Goal: Task Accomplishment & Management: Complete application form

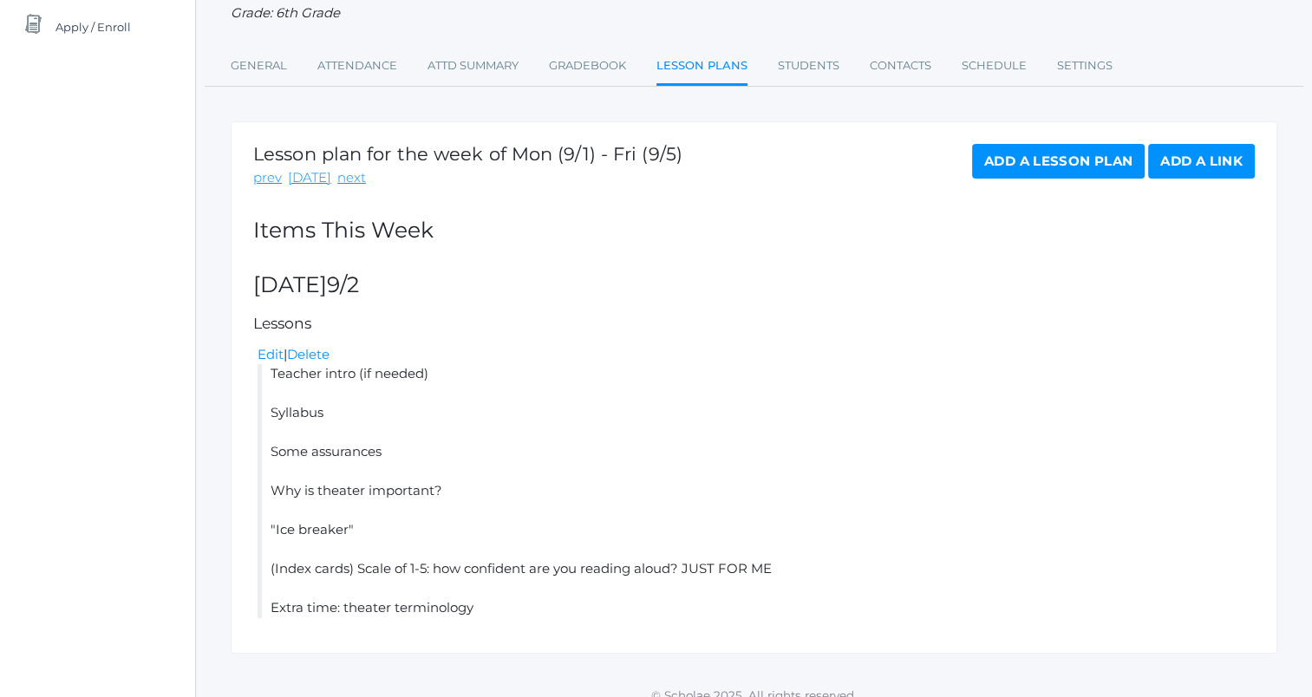
scroll to position [236, 0]
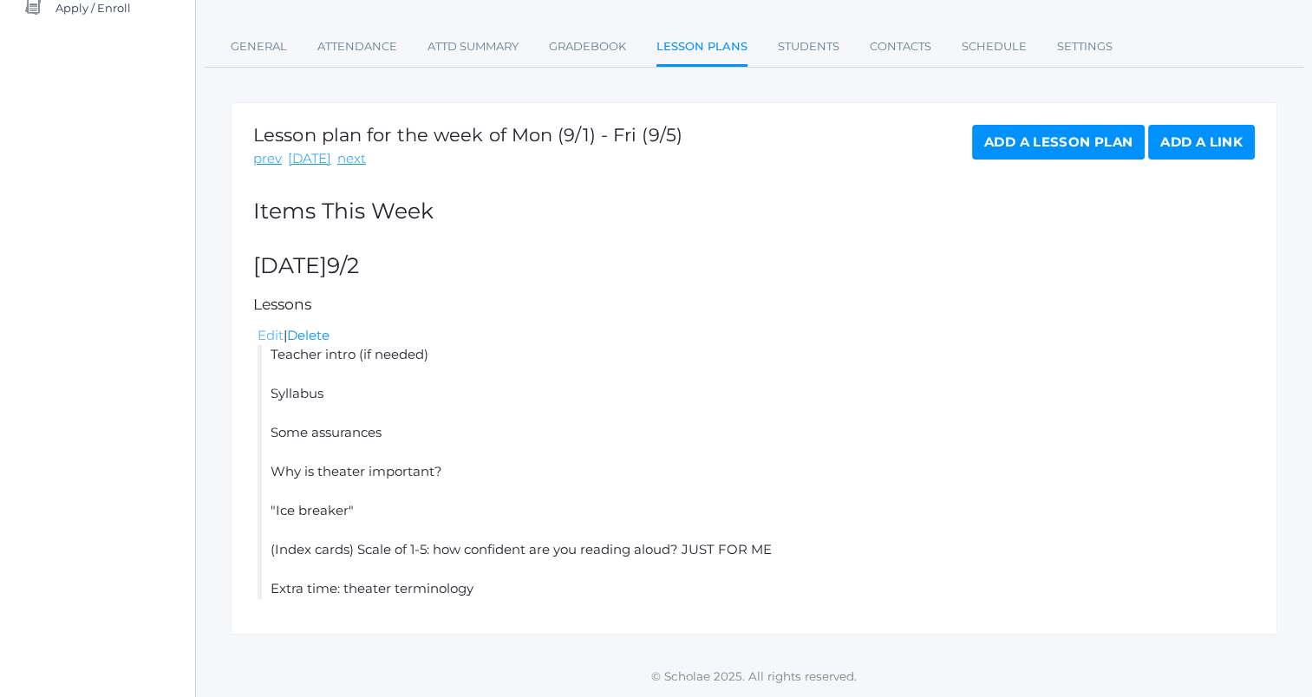
click at [277, 339] on link "Edit" at bounding box center [271, 335] width 26 height 16
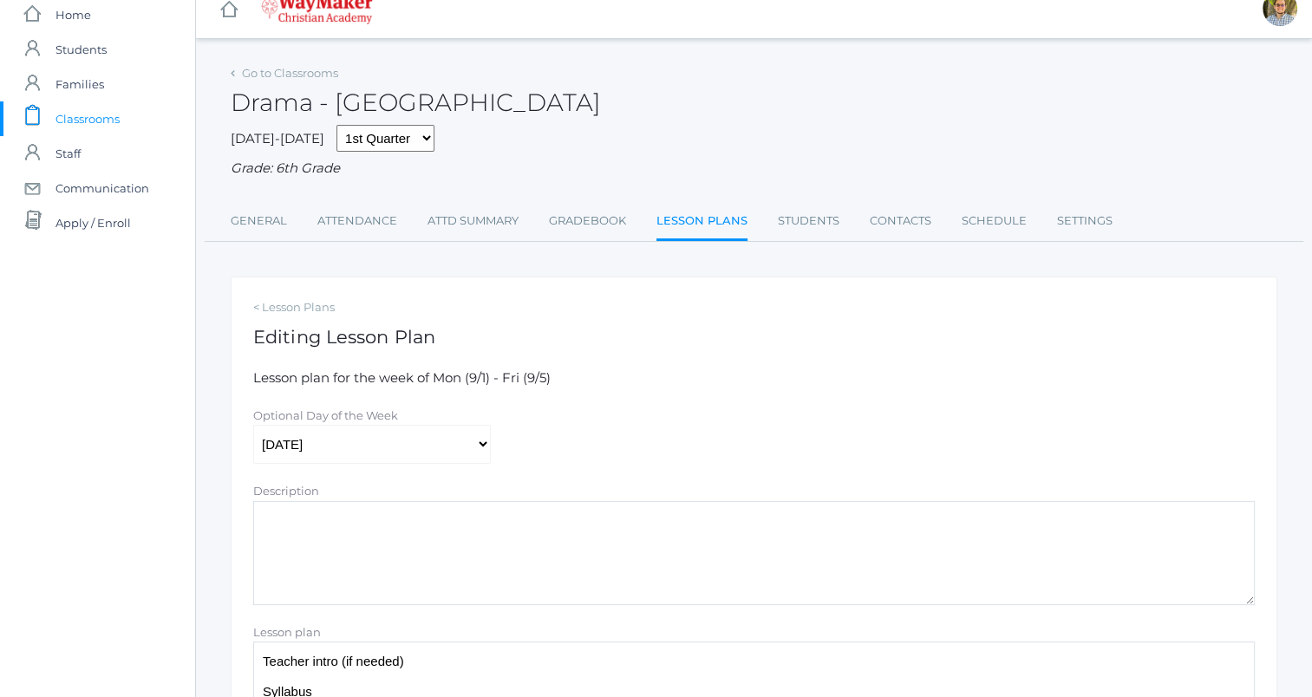
scroll to position [283, 0]
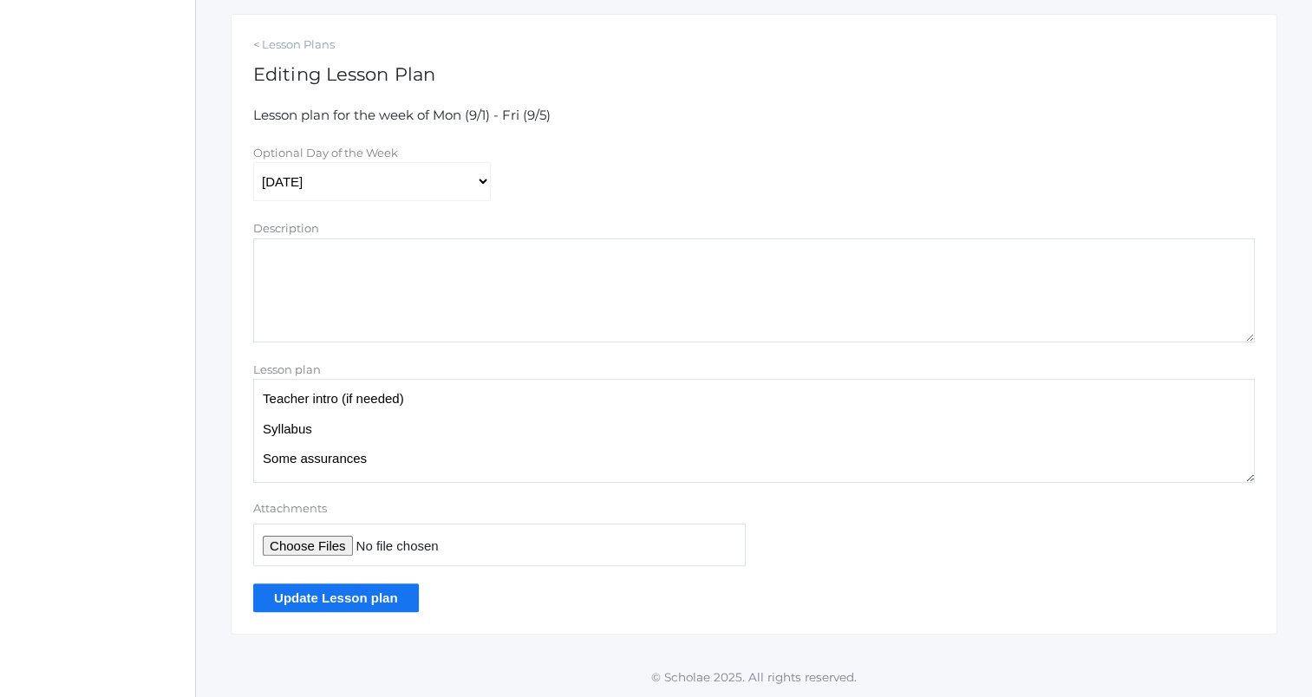
click at [340, 545] on input "Attachments" at bounding box center [499, 545] width 493 height 42
type input "C:\fakepath\Theater 1st day questionnaire.docx"
click at [454, 406] on textarea "Teacher intro (if needed) Syllabus Some assurances Why is theater important? "I…" at bounding box center [754, 431] width 1002 height 104
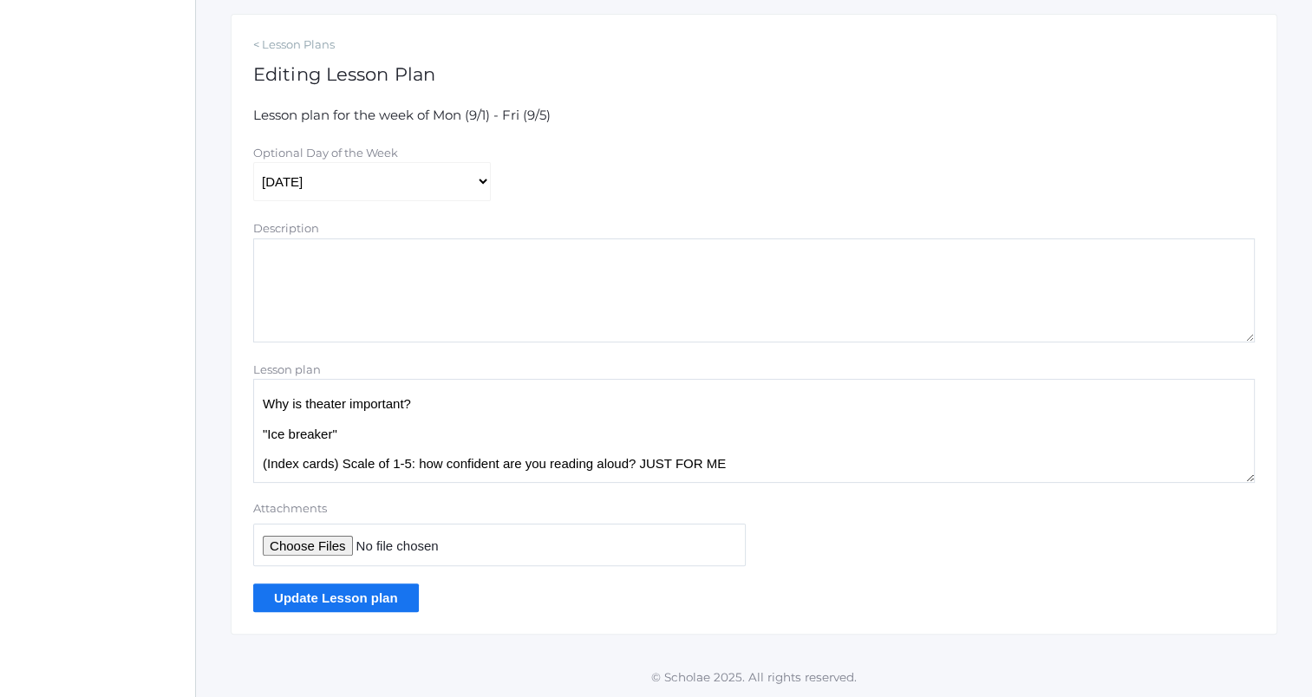
scroll to position [142, 0]
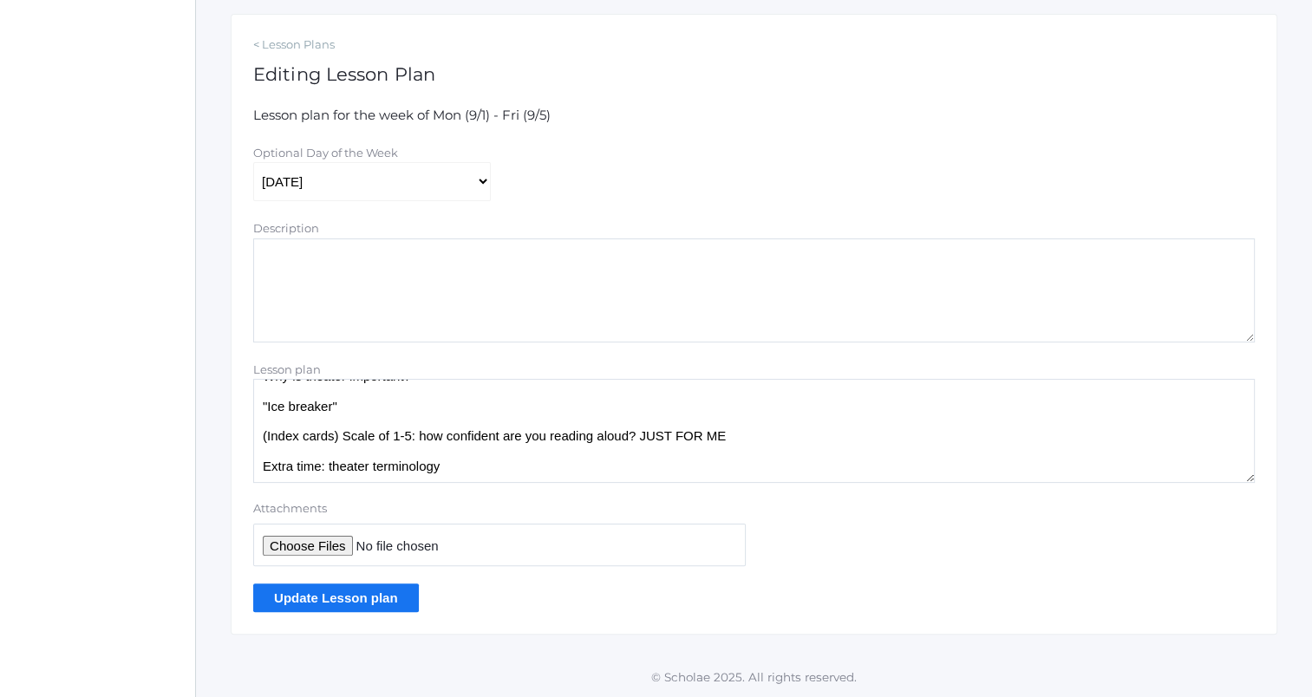
drag, startPoint x: 711, startPoint y: 441, endPoint x: 267, endPoint y: 441, distance: 444.1
click at [267, 441] on textarea "Teacher intro (if needed) Syllabus Some assurances Why is theater important? "I…" at bounding box center [754, 431] width 1002 height 104
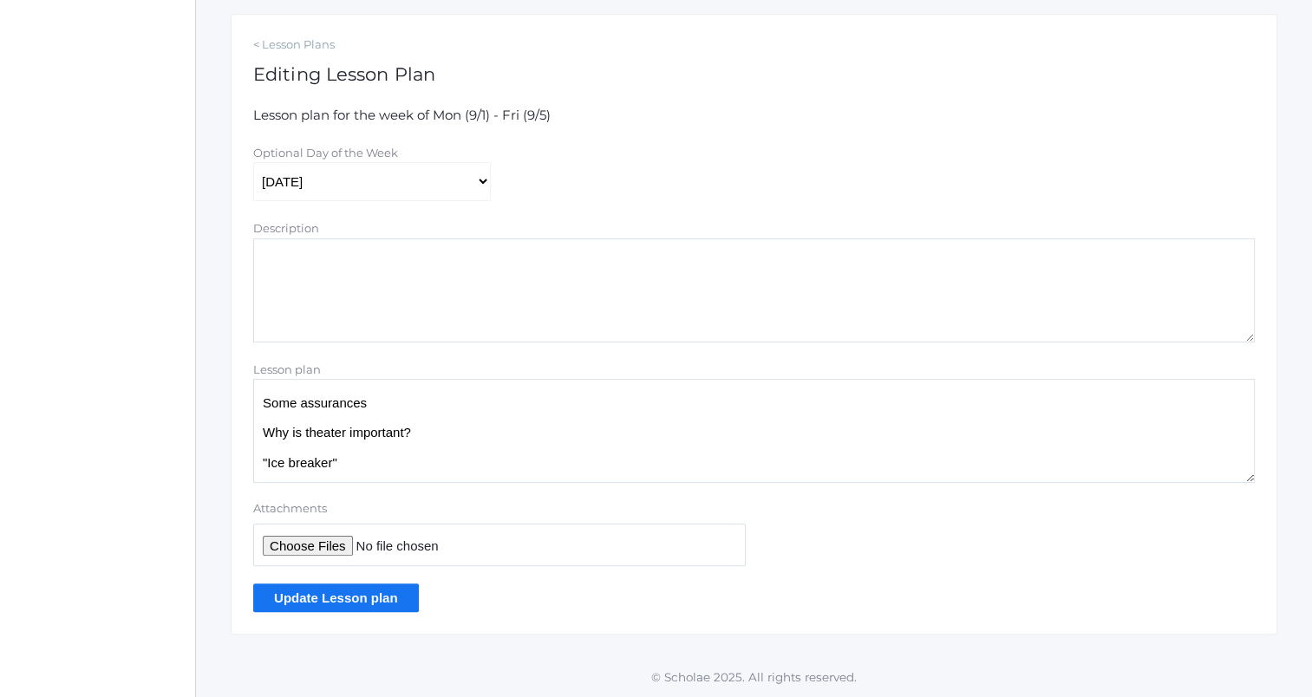
scroll to position [112, 0]
click at [260, 437] on textarea "Teacher intro (if needed) Syllabus Some assurances Why is theater important? "I…" at bounding box center [754, 431] width 1002 height 104
drag, startPoint x: 263, startPoint y: 410, endPoint x: 428, endPoint y: 411, distance: 164.8
click at [428, 411] on textarea "Teacher intro (if needed) Syllabus Some assurances Why is theater important? "I…" at bounding box center [754, 431] width 1002 height 104
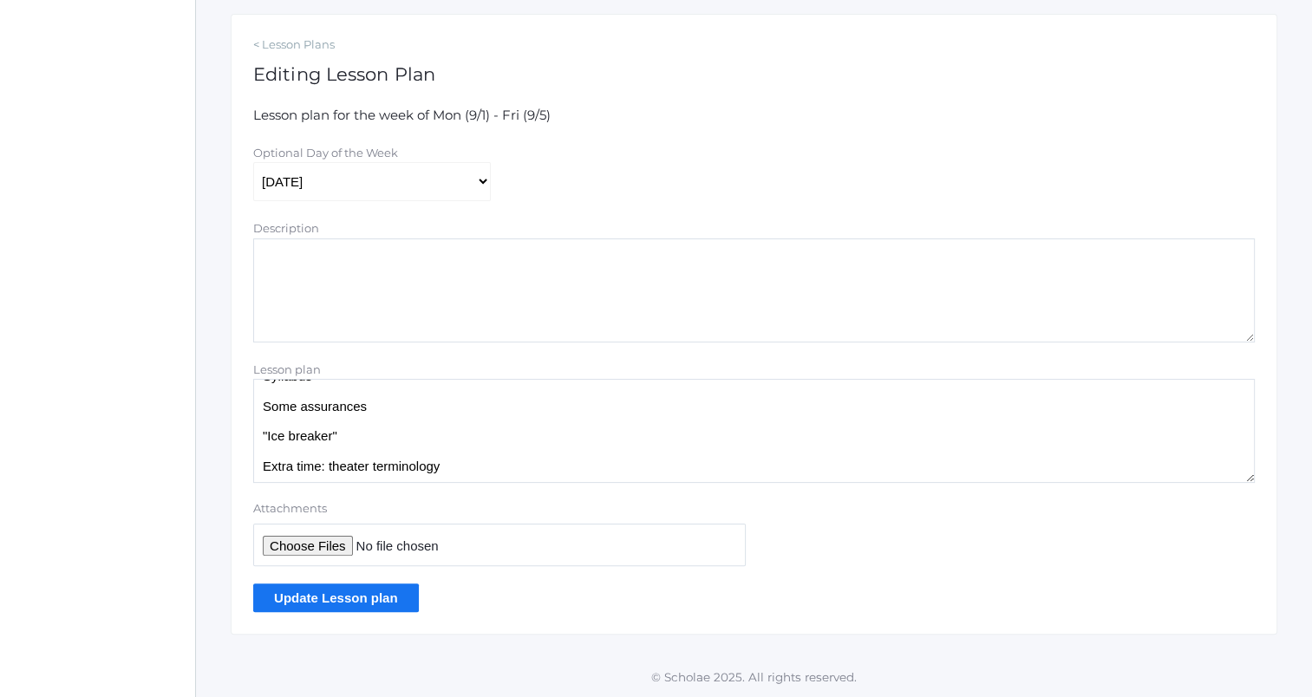
click at [329, 474] on textarea "Teacher intro (if needed) Syllabus Some assurances Why is theater important? "I…" at bounding box center [754, 431] width 1002 height 104
paste textarea "Theater introductory questionnaire"
drag, startPoint x: 262, startPoint y: 472, endPoint x: 274, endPoint y: 388, distance: 85.0
click at [263, 468] on textarea "Teacher intro (if needed) Syllabus Some assurances Why is theater important? "I…" at bounding box center [754, 431] width 1002 height 104
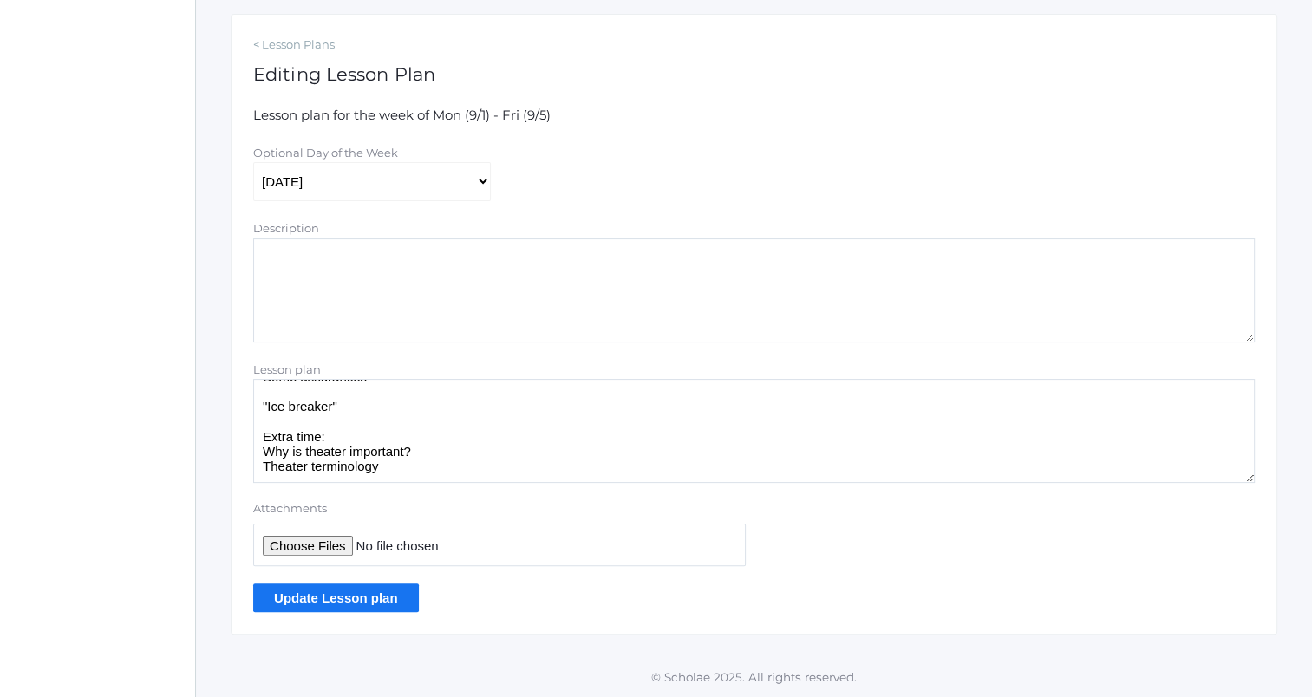
type textarea "OA: questionnaire Teacher intro (if needed) Syllabus Some assurances "Ice break…"
click at [382, 600] on input "Update Lesson plan" at bounding box center [336, 598] width 166 height 29
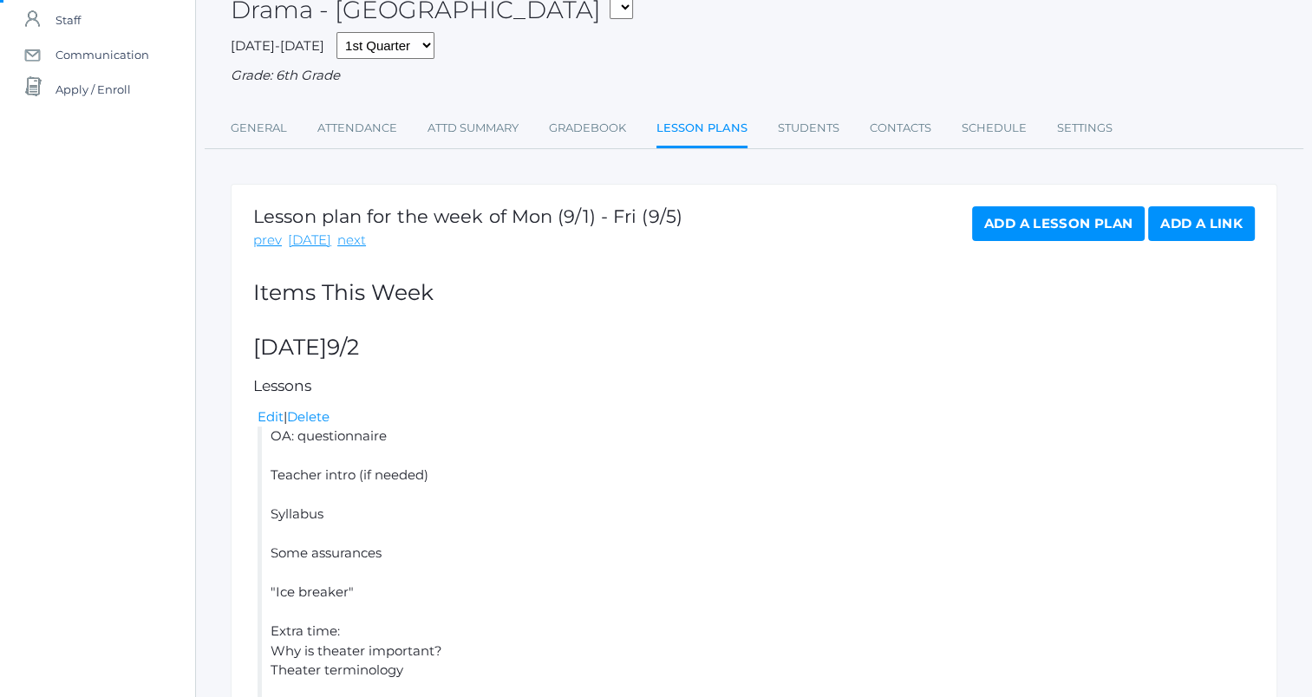
scroll to position [260, 0]
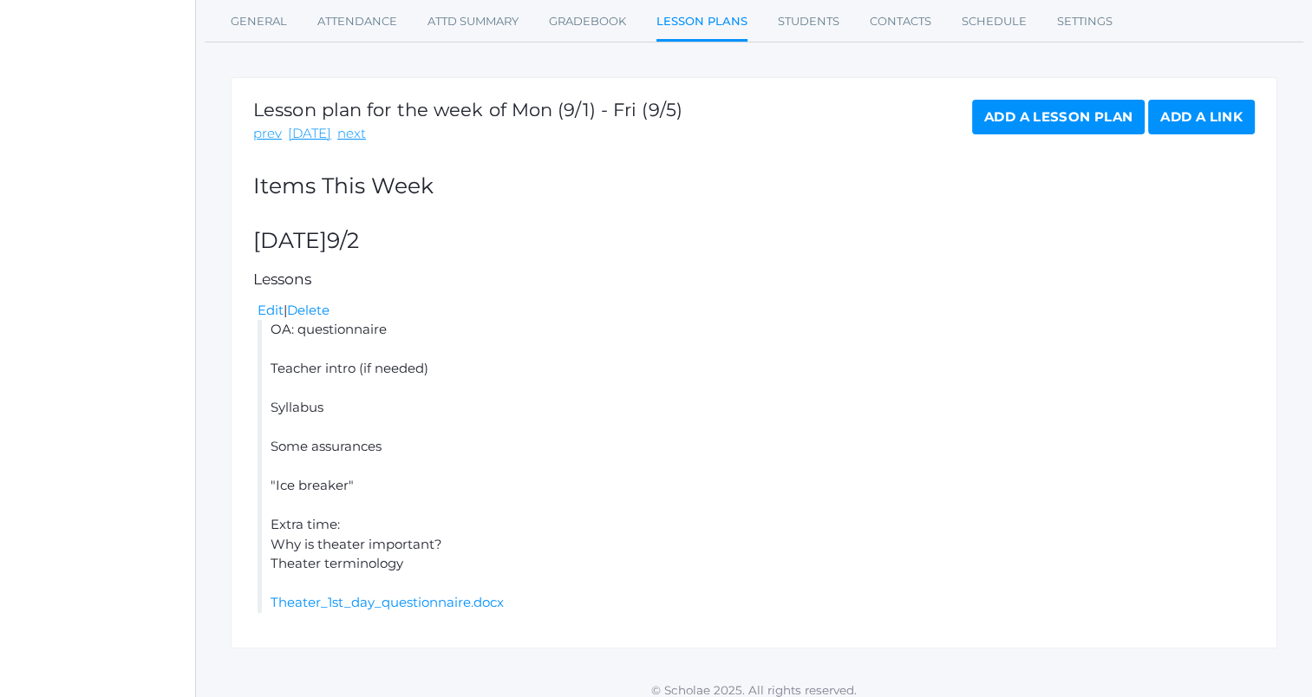
click at [1076, 121] on link "Add a Lesson Plan" at bounding box center [1058, 117] width 173 height 35
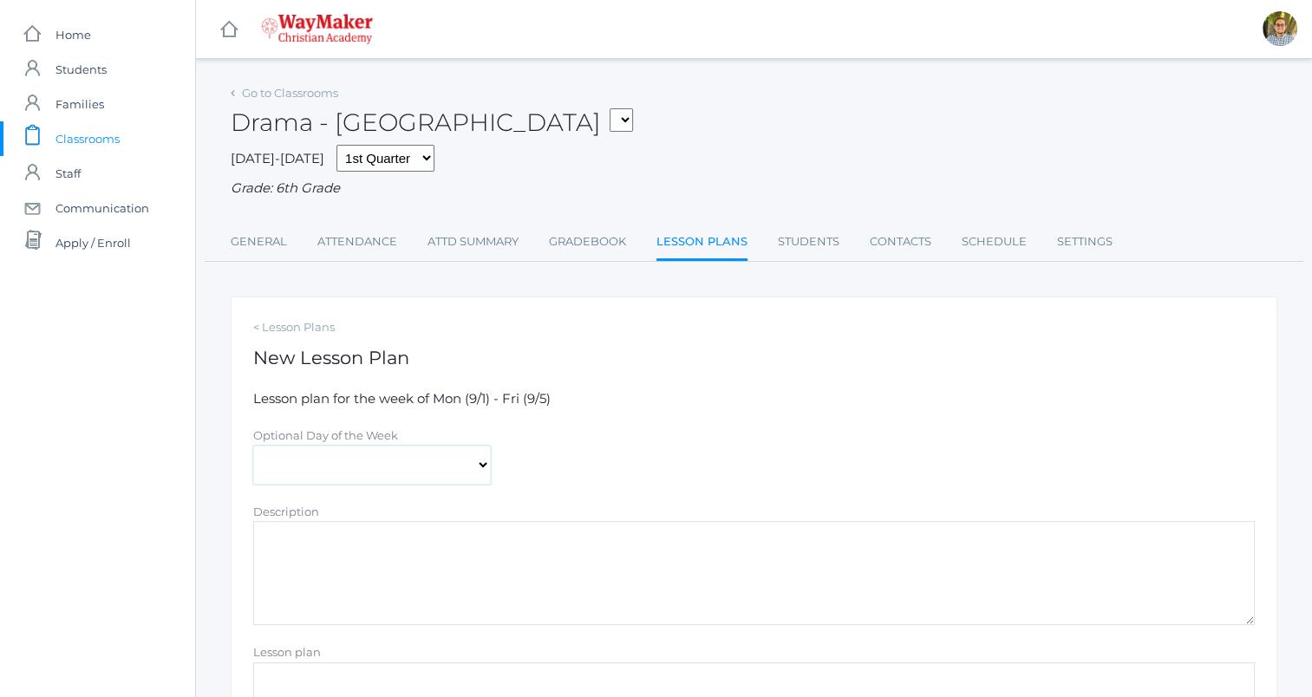
click at [467, 468] on select "[DATE] [DATE] [DATE] [DATE] [DATE]" at bounding box center [372, 465] width 238 height 39
select select "2025-09-03"
click at [253, 446] on select "[DATE] [DATE] [DATE] [DATE] [DATE]" at bounding box center [372, 465] width 238 height 39
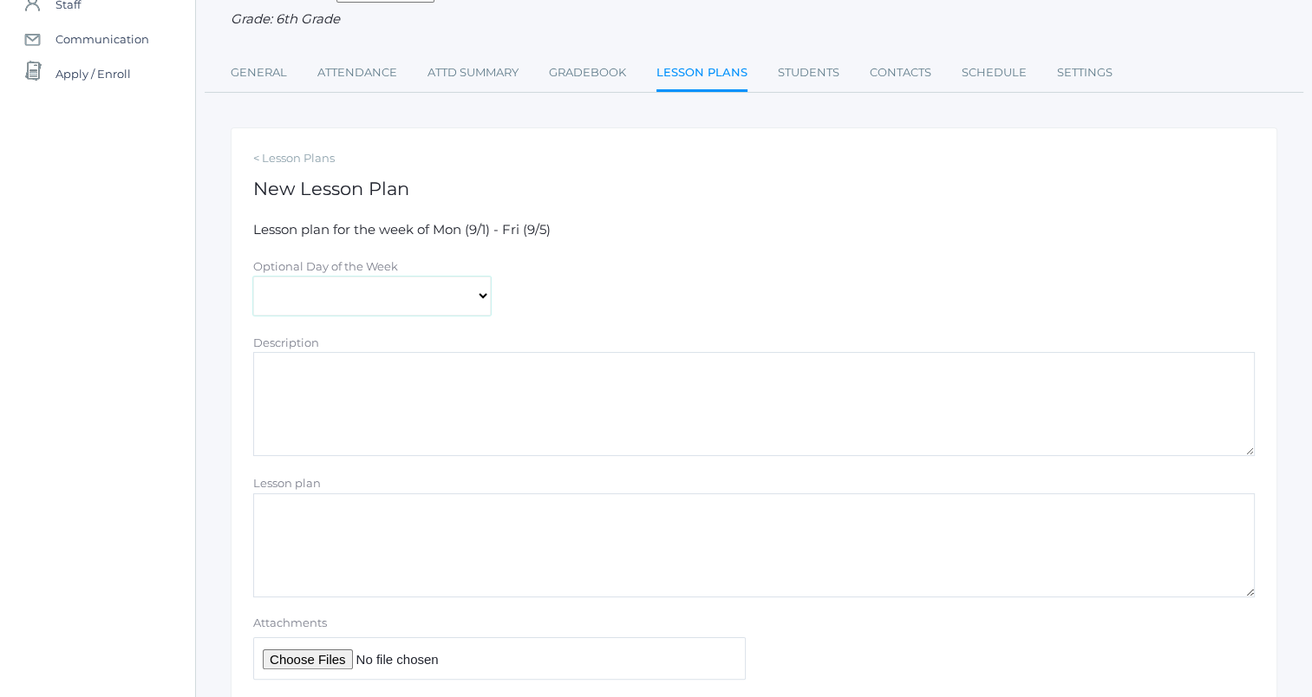
scroll to position [173, 0]
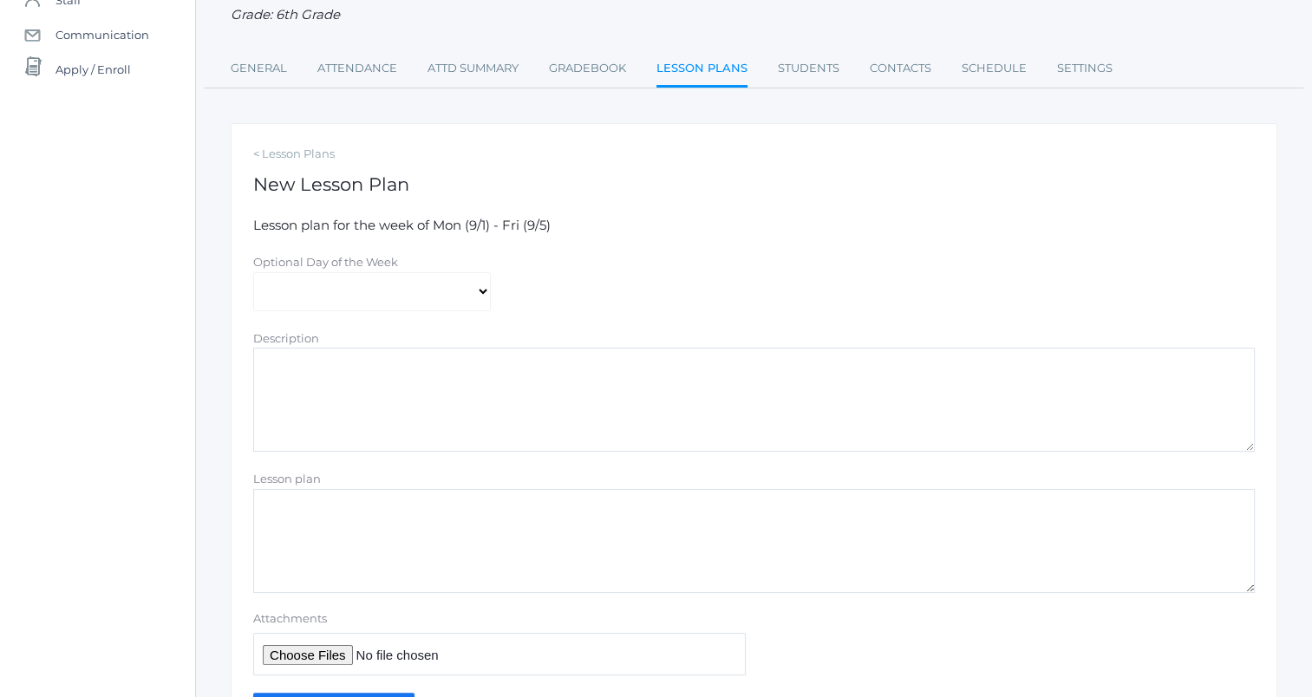
click at [805, 513] on textarea "Lesson plan" at bounding box center [754, 541] width 1002 height 104
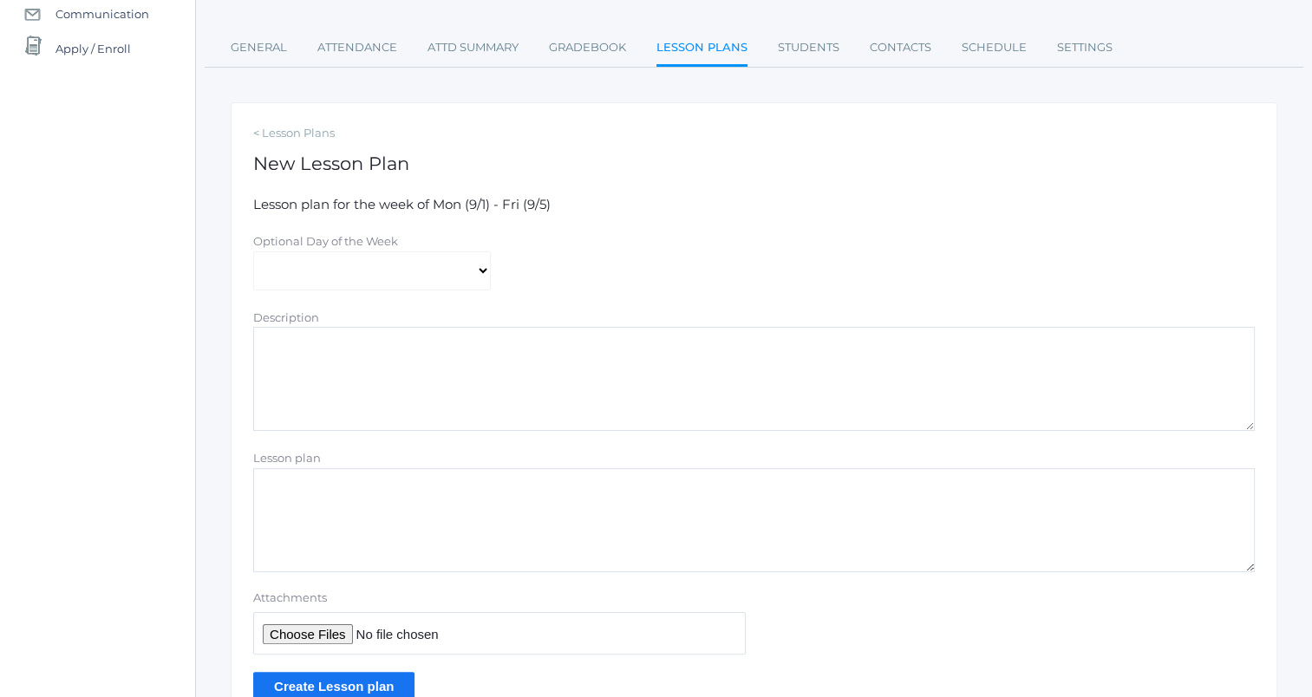
scroll to position [260, 0]
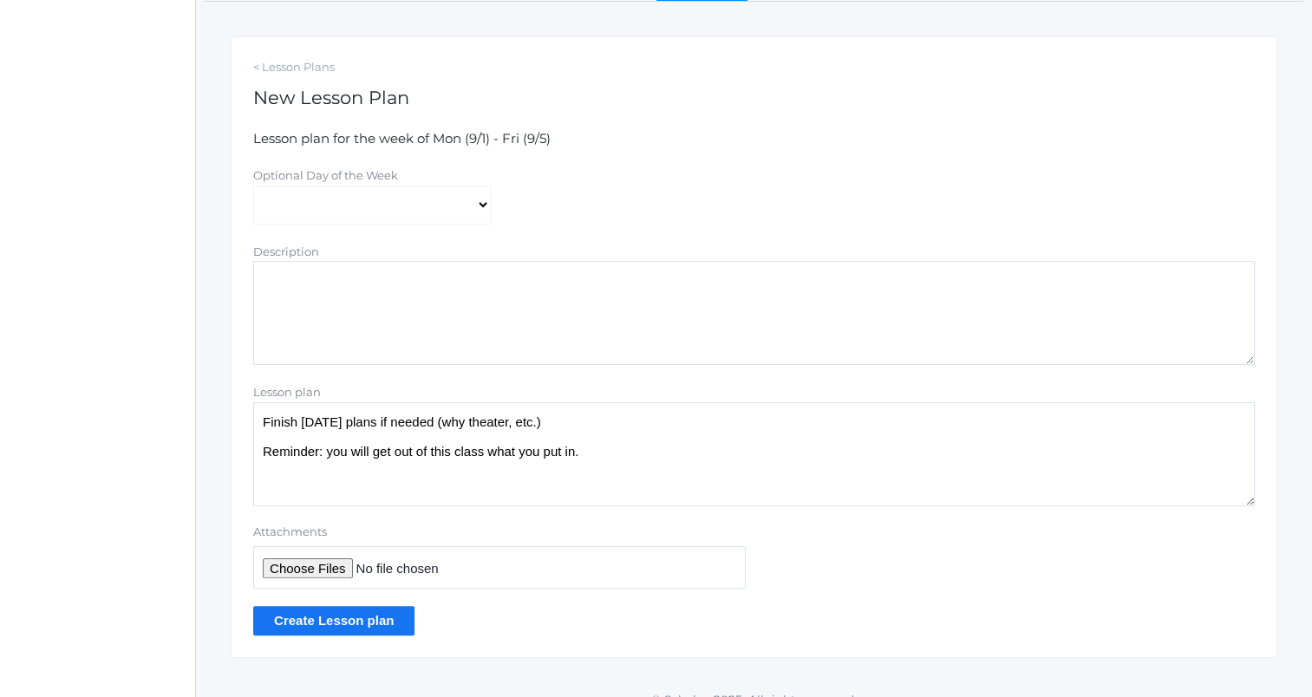
type textarea "Finish yesterday's plans if needed (why theater, etc.) Reminder: you will get o…"
click at [388, 625] on input "Create Lesson plan" at bounding box center [333, 620] width 161 height 29
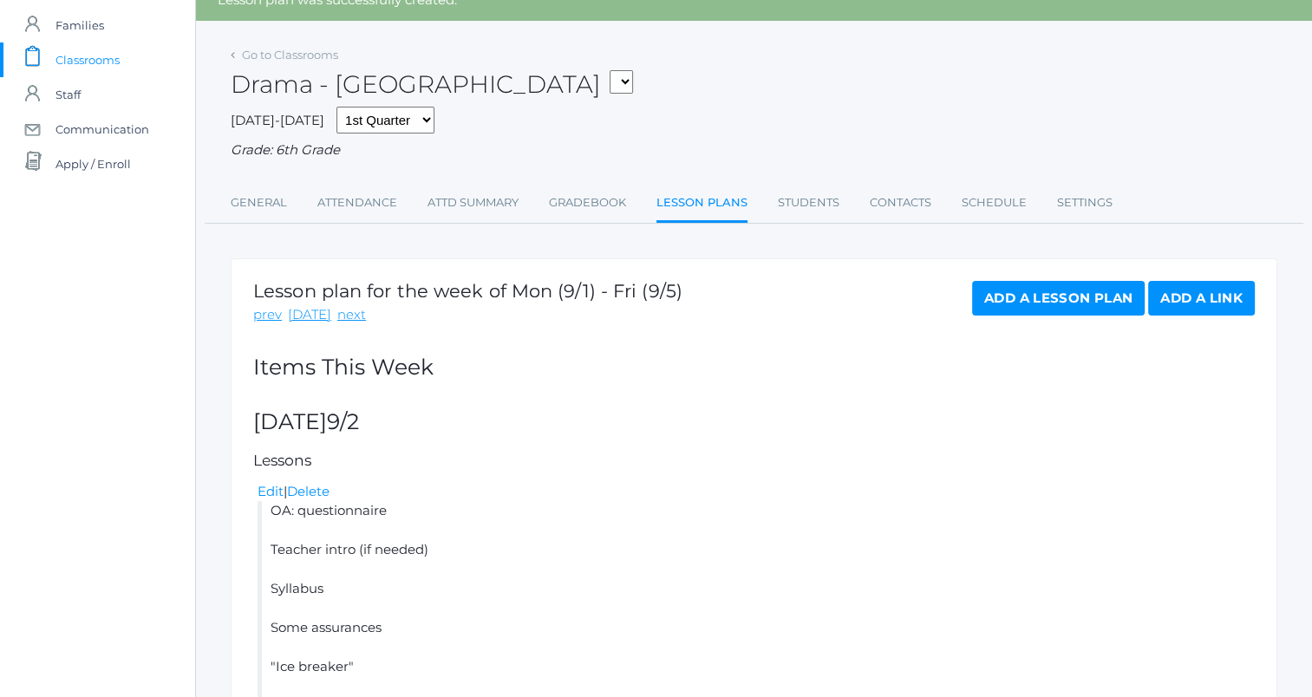
scroll to position [260, 0]
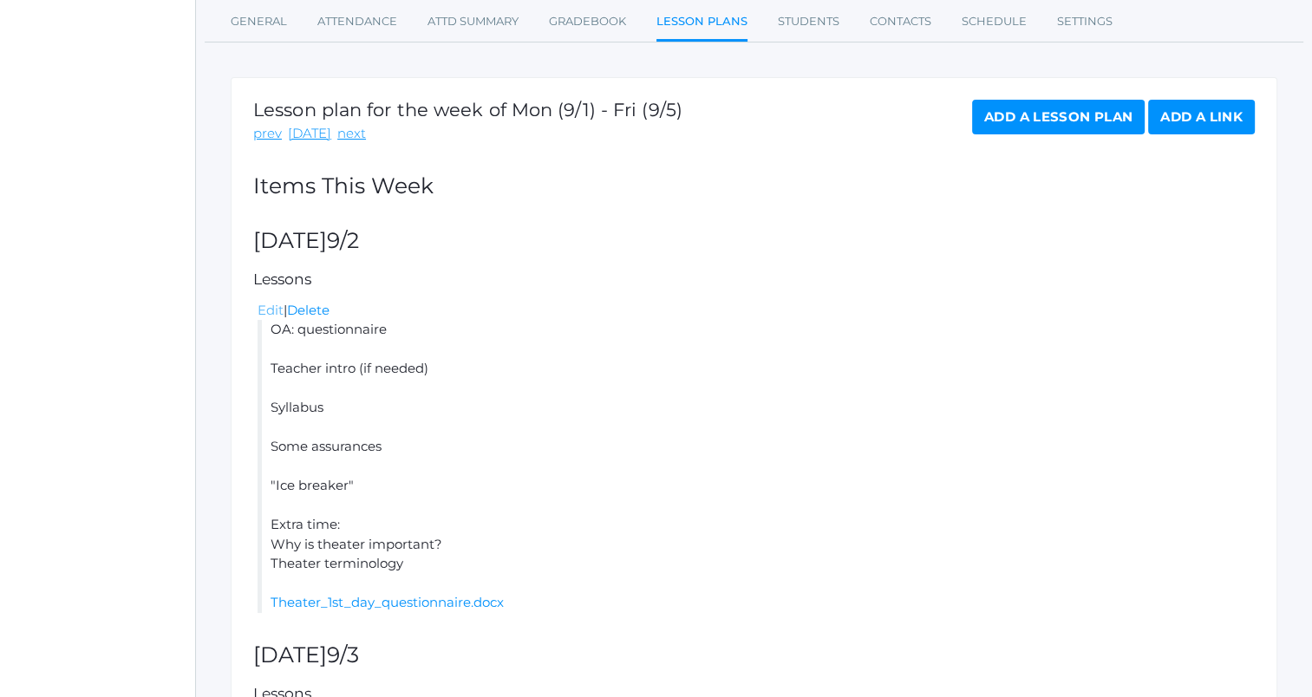
click at [265, 311] on link "Edit" at bounding box center [271, 310] width 26 height 16
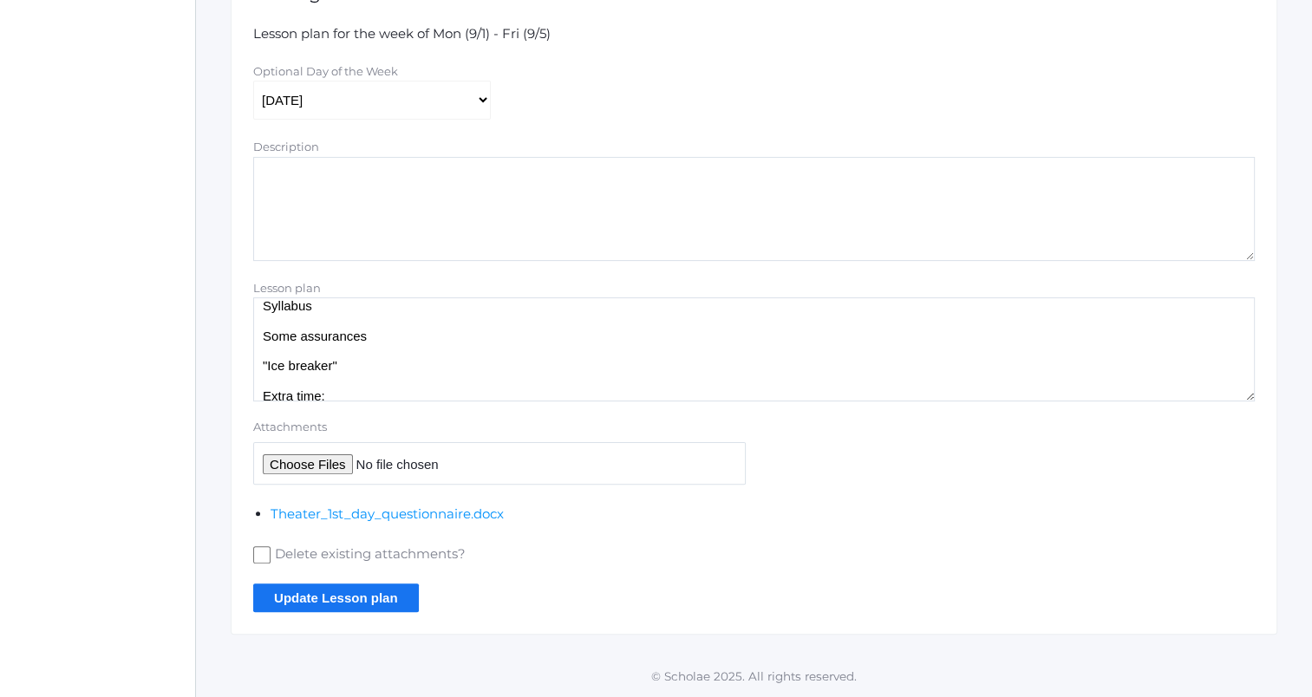
scroll to position [112, 0]
click at [416, 315] on textarea "OA: questionnaire Teacher intro (if needed) Syllabus Some assurances "Ice break…" at bounding box center [754, 349] width 1002 height 104
click at [506, 317] on textarea "OA: questionnaire Teacher intro (if needed) Syllabus Some assurances "Ice break…" at bounding box center [754, 349] width 1002 height 104
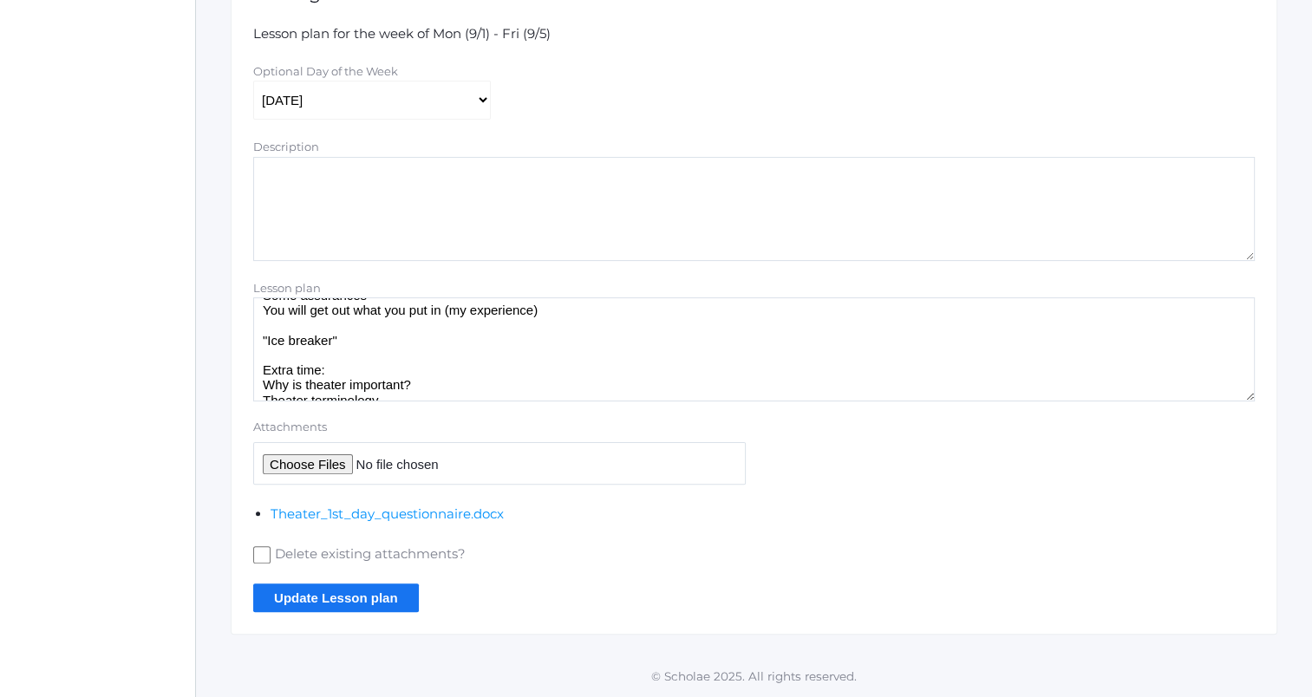
type textarea "OA: questionnaire Teacher intro (if needed) Syllabus Some assurances You will g…"
click at [385, 599] on input "Update Lesson plan" at bounding box center [336, 598] width 166 height 29
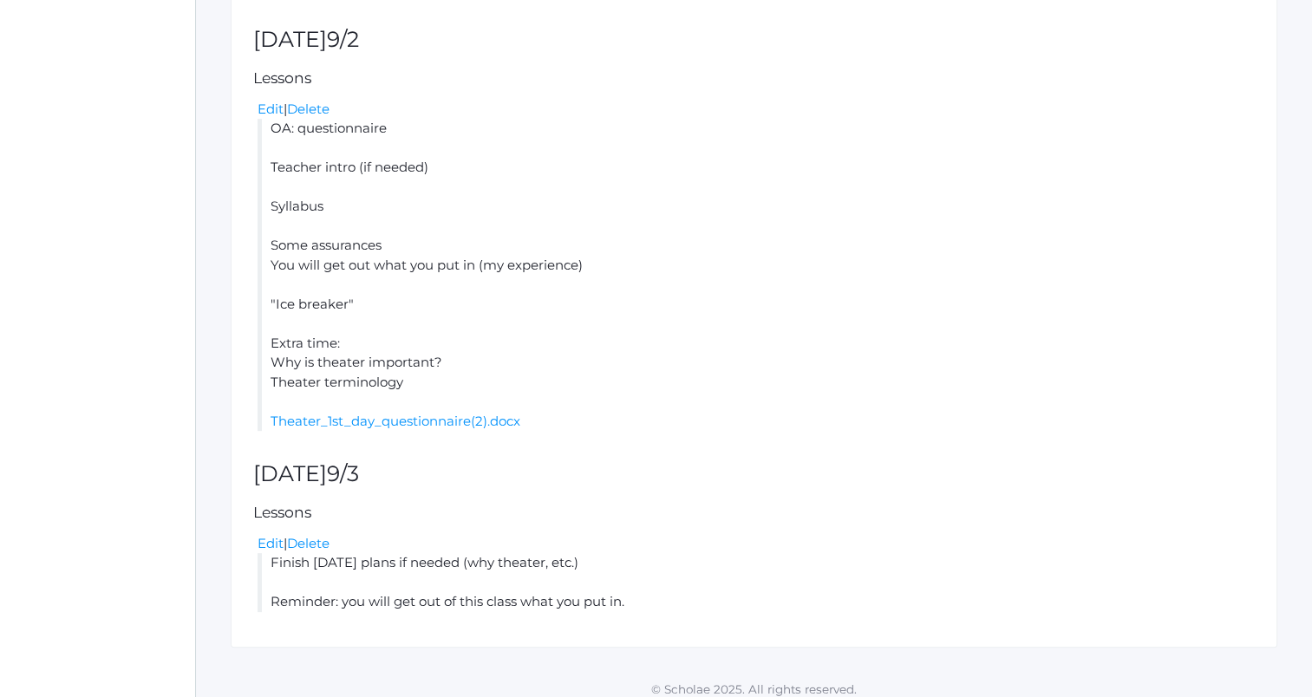
scroll to position [475, 0]
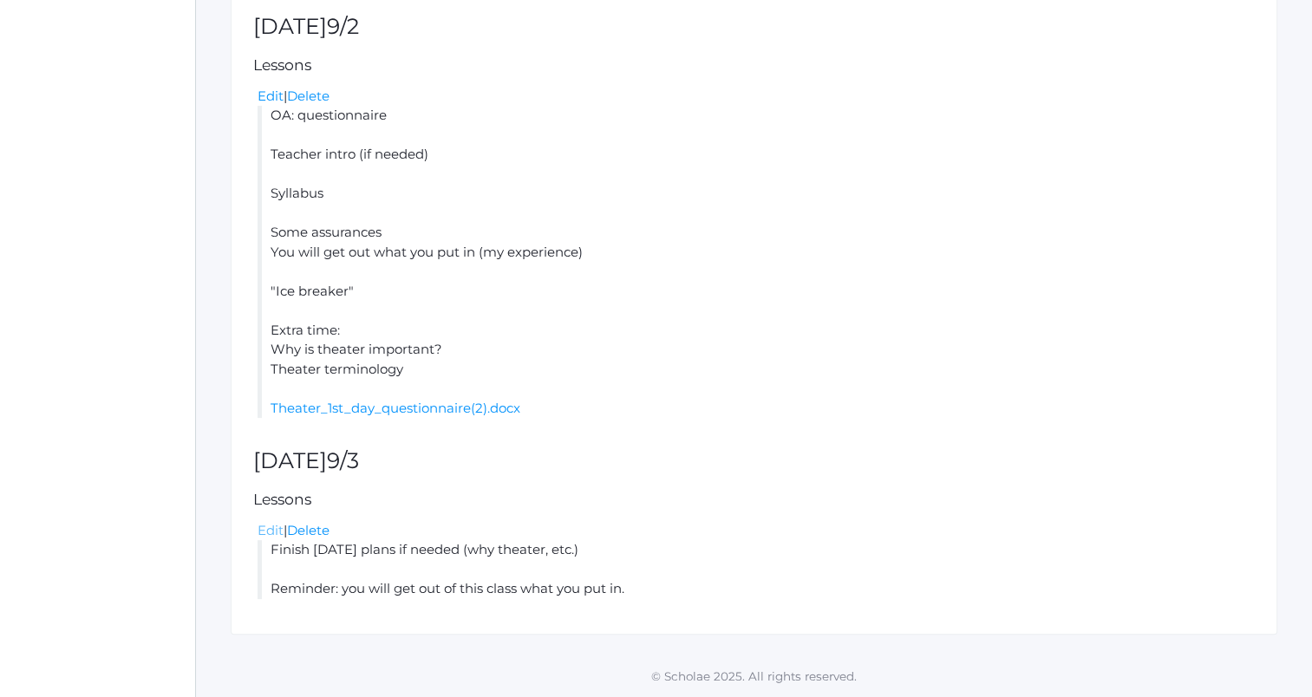
click at [268, 531] on link "Edit" at bounding box center [271, 530] width 26 height 16
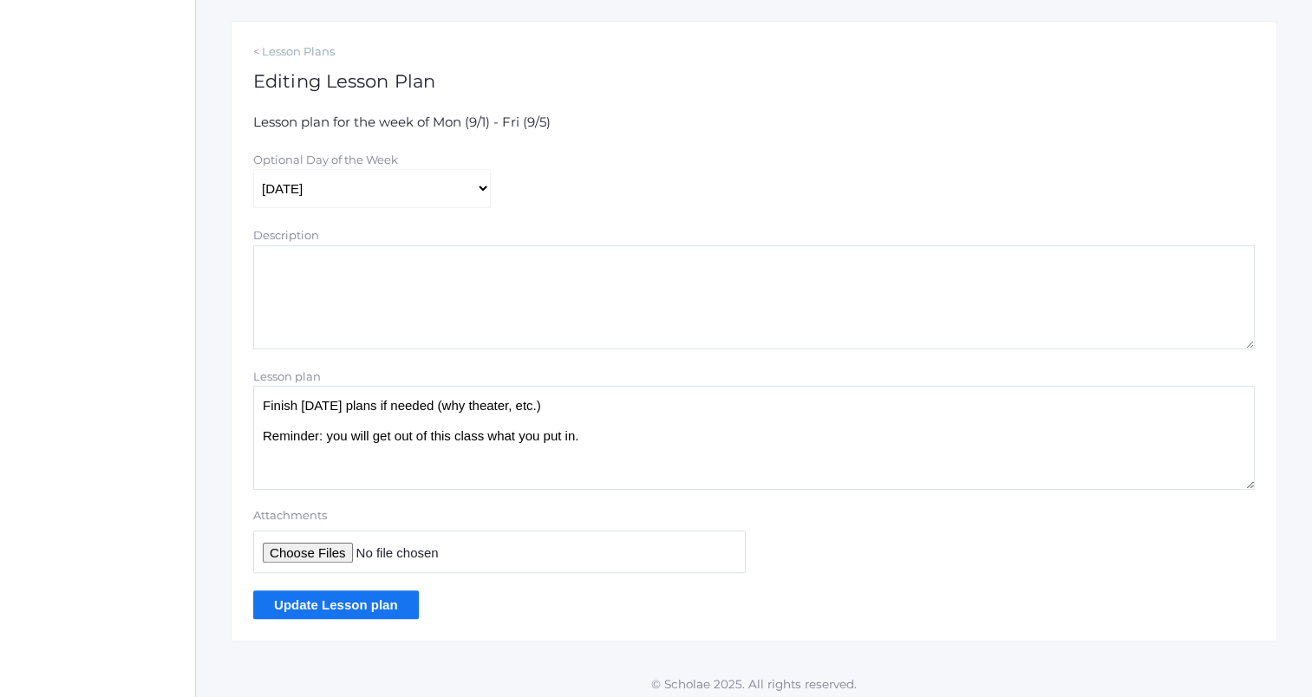
scroll to position [283, 0]
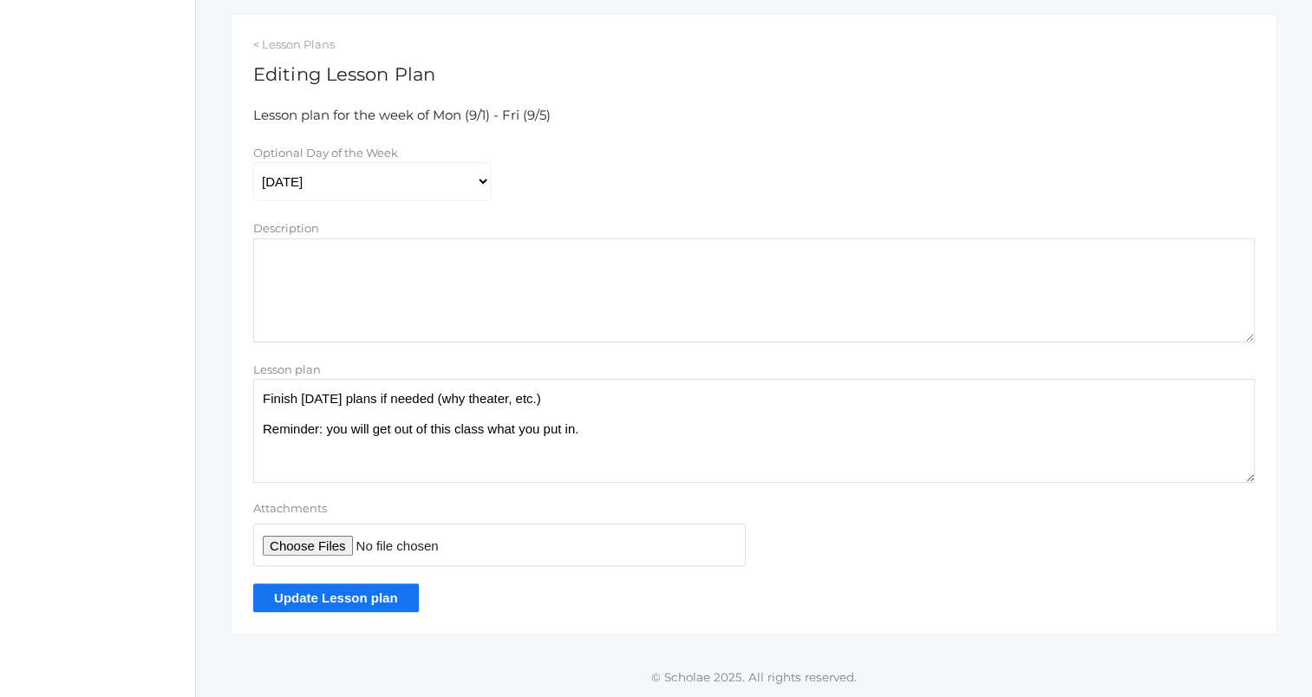
click at [683, 440] on textarea "Finish yesterday's plans if needed (why theater, etc.) Reminder: you will get o…" at bounding box center [754, 431] width 1002 height 104
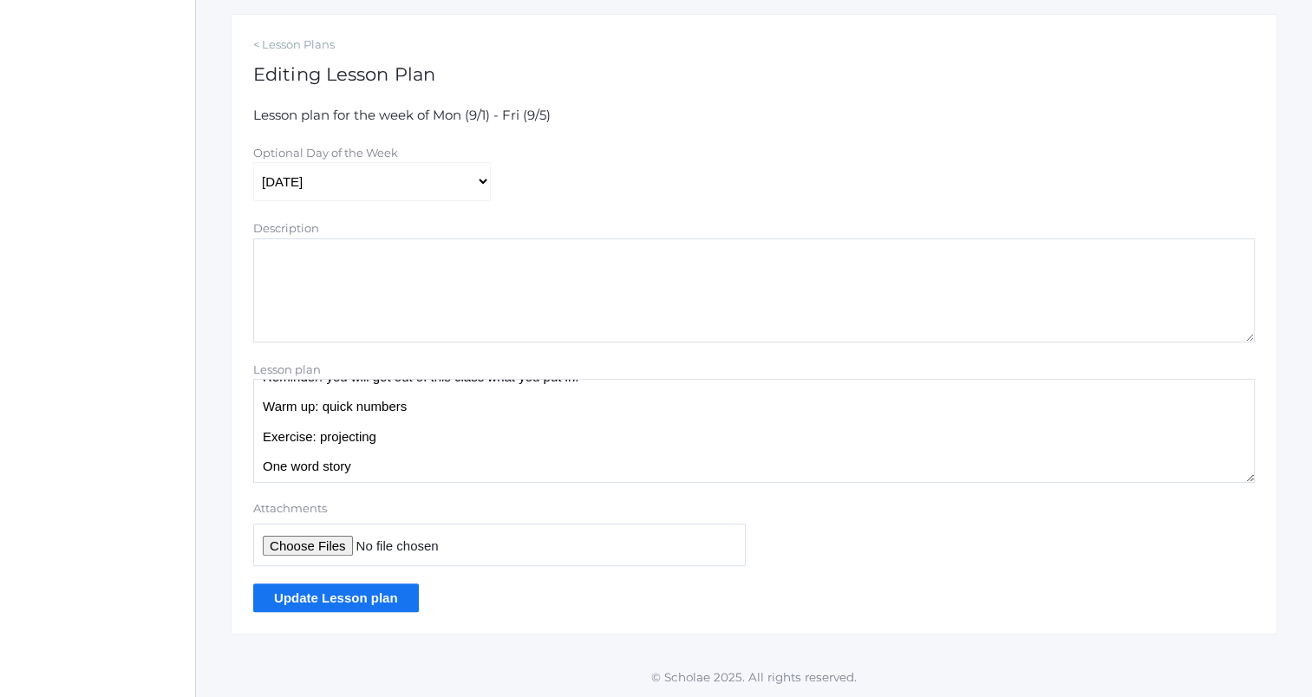
scroll to position [74, 0]
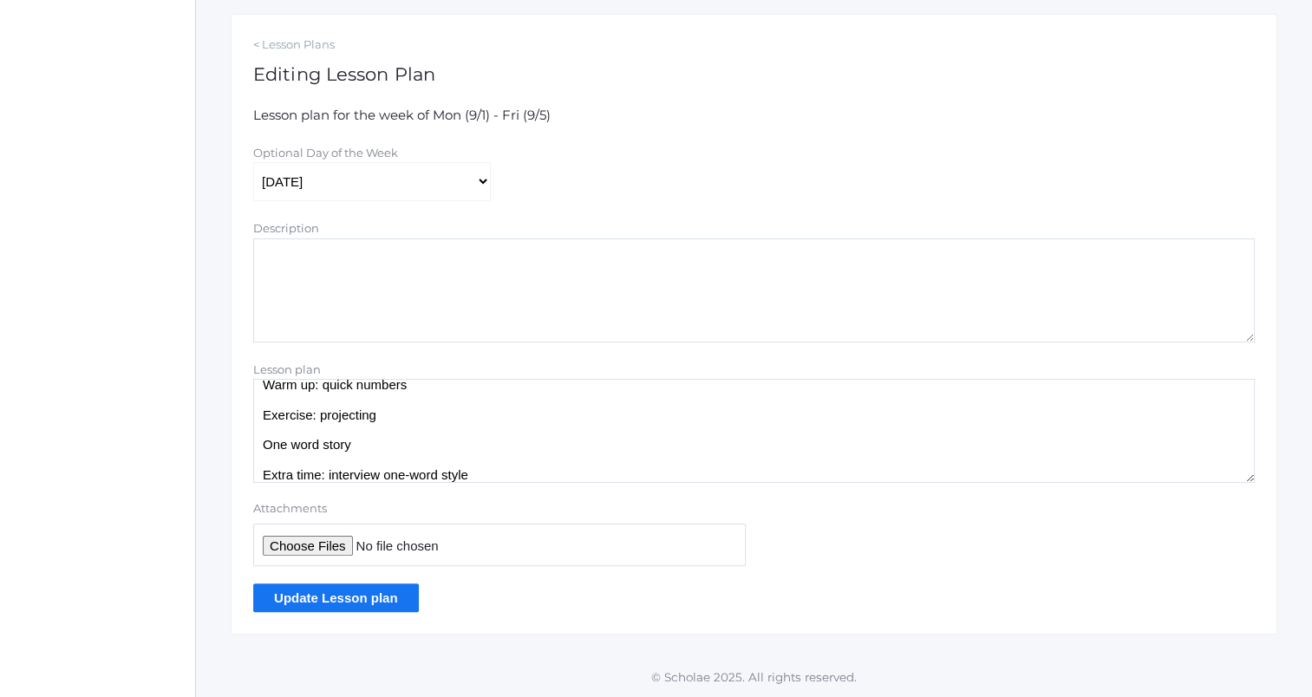
type textarea "Finish yesterday's plans if needed (why theater, etc.) Reminder: you will get o…"
click at [357, 597] on input "Update Lesson plan" at bounding box center [336, 598] width 166 height 29
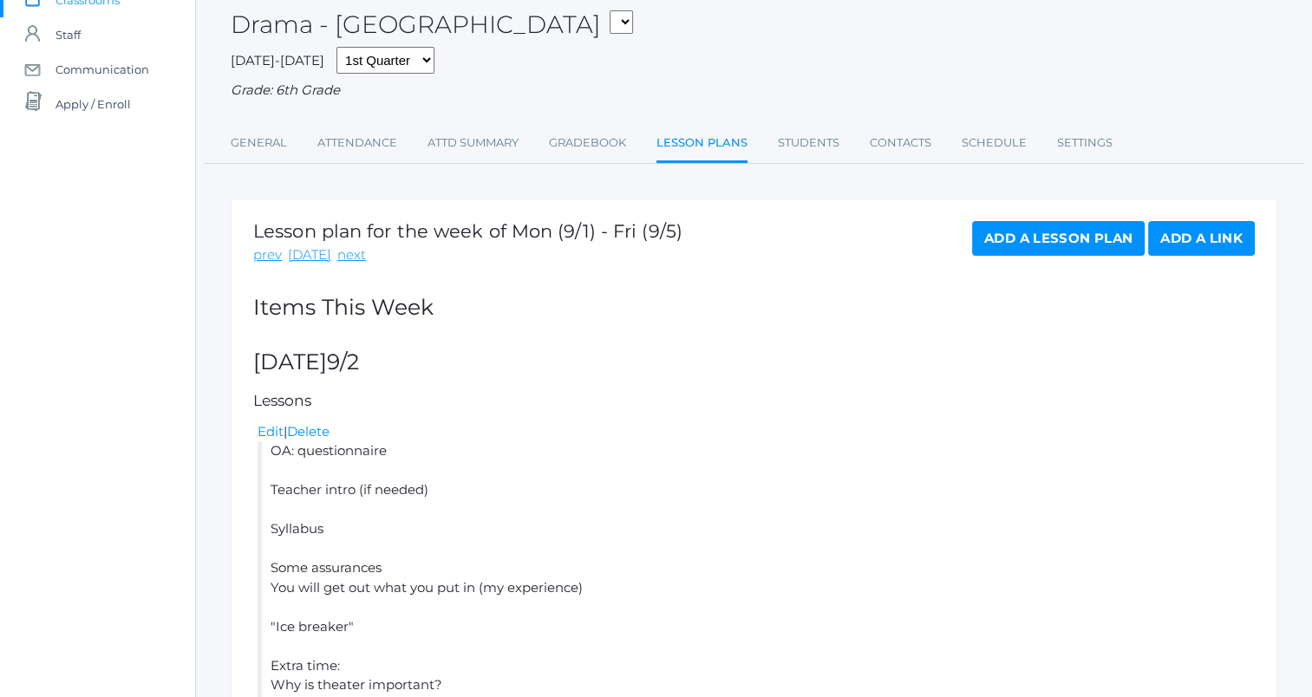
scroll to position [111, 0]
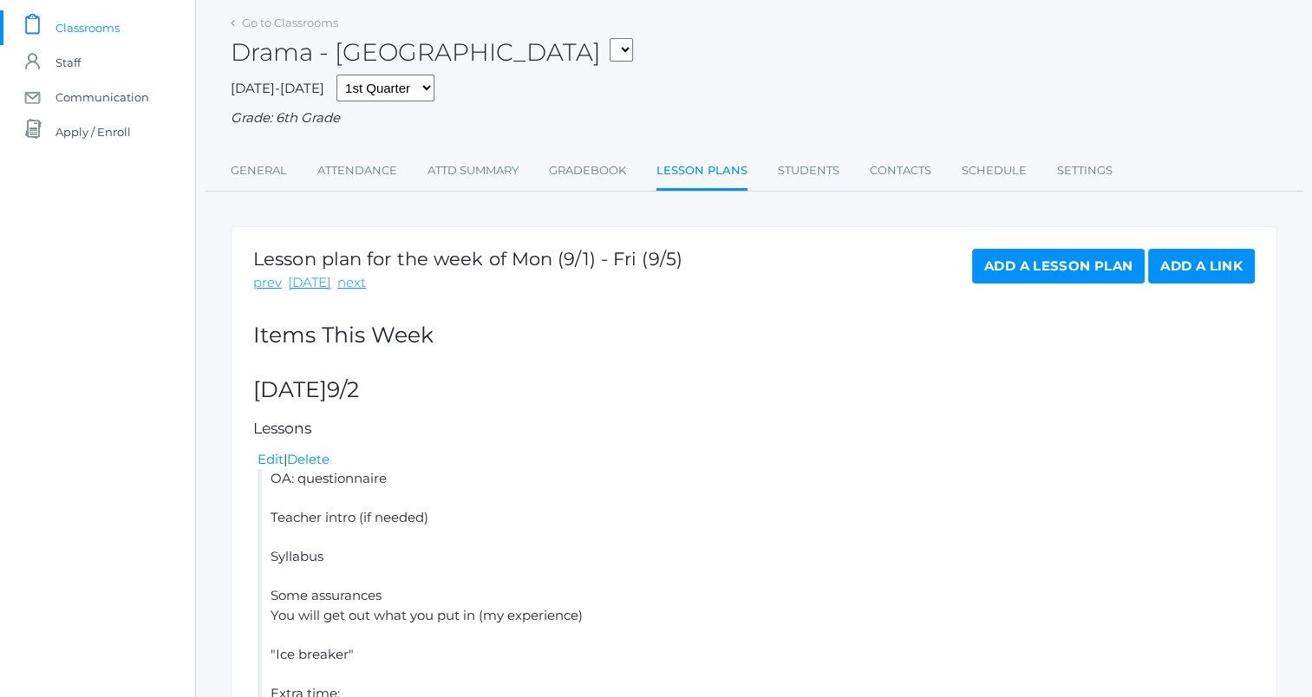
click at [1057, 271] on link "Add a Lesson Plan" at bounding box center [1058, 266] width 173 height 35
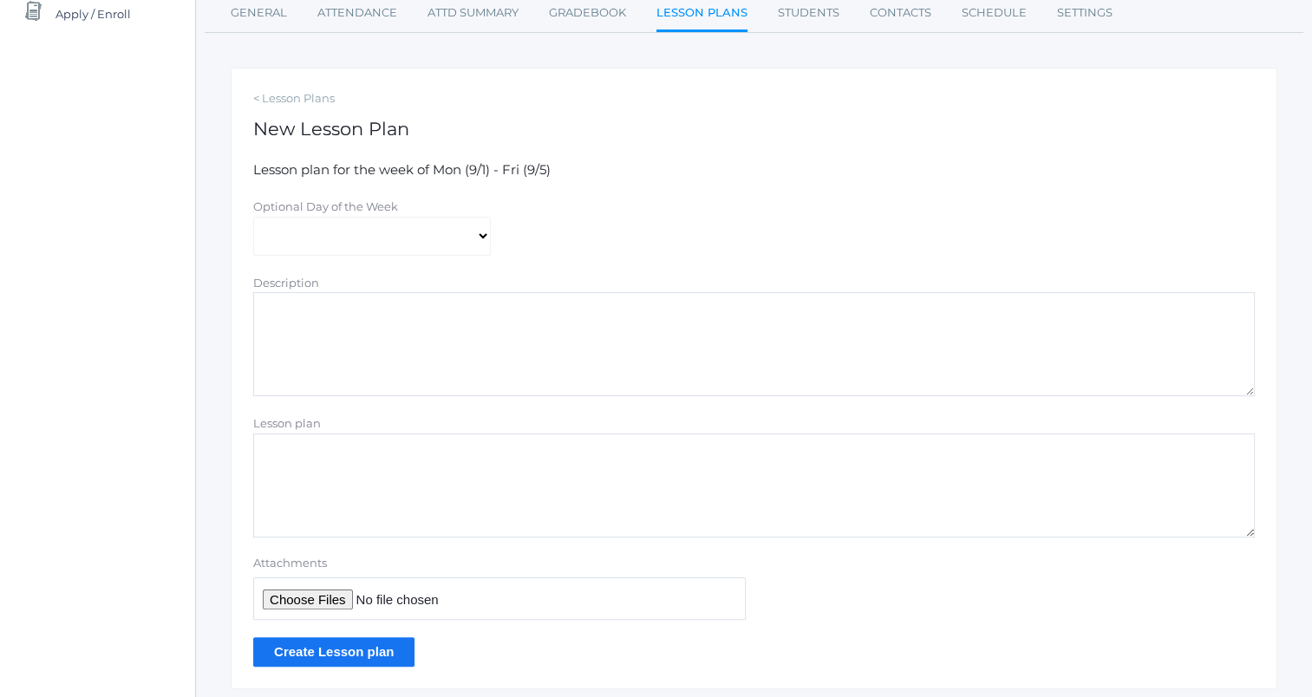
scroll to position [260, 0]
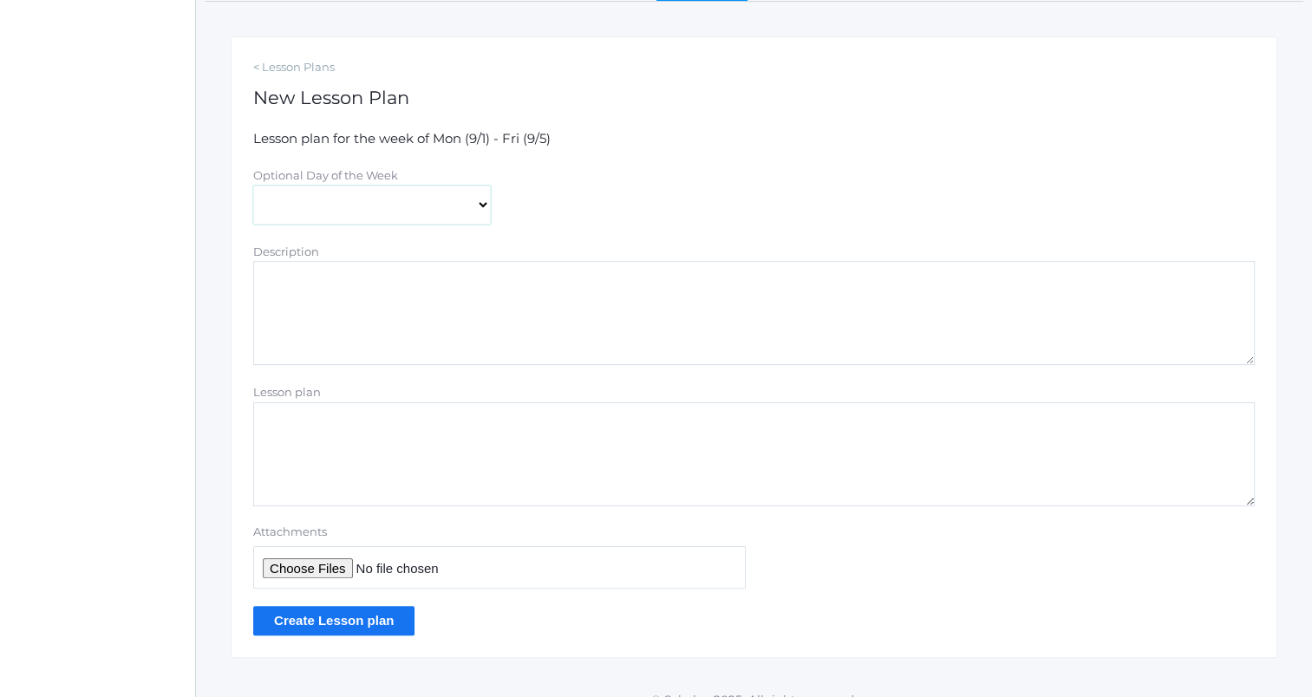
click at [469, 201] on select "[DATE] [DATE] [DATE] [DATE] [DATE]" at bounding box center [372, 205] width 238 height 39
select select "[DATE]"
click at [253, 186] on select "[DATE] [DATE] [DATE] [DATE] [DATE]" at bounding box center [372, 205] width 238 height 39
click at [463, 426] on textarea "Lesson plan" at bounding box center [754, 454] width 1002 height 104
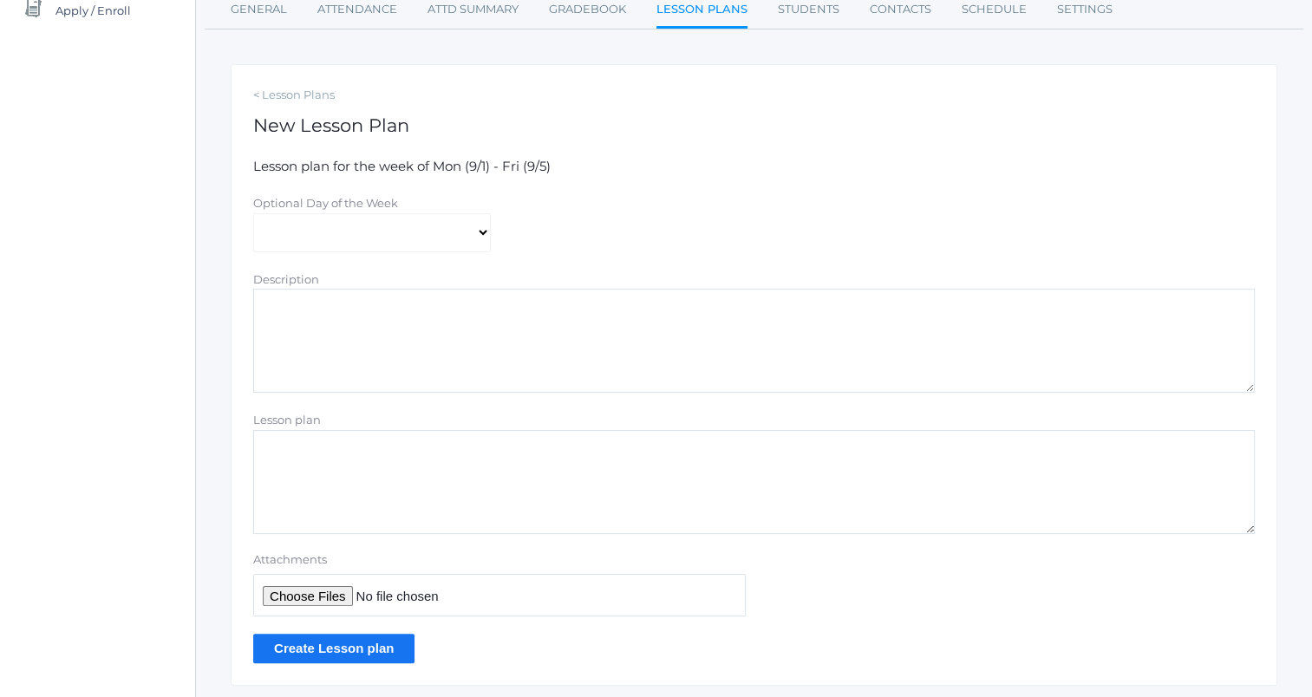
scroll to position [232, 0]
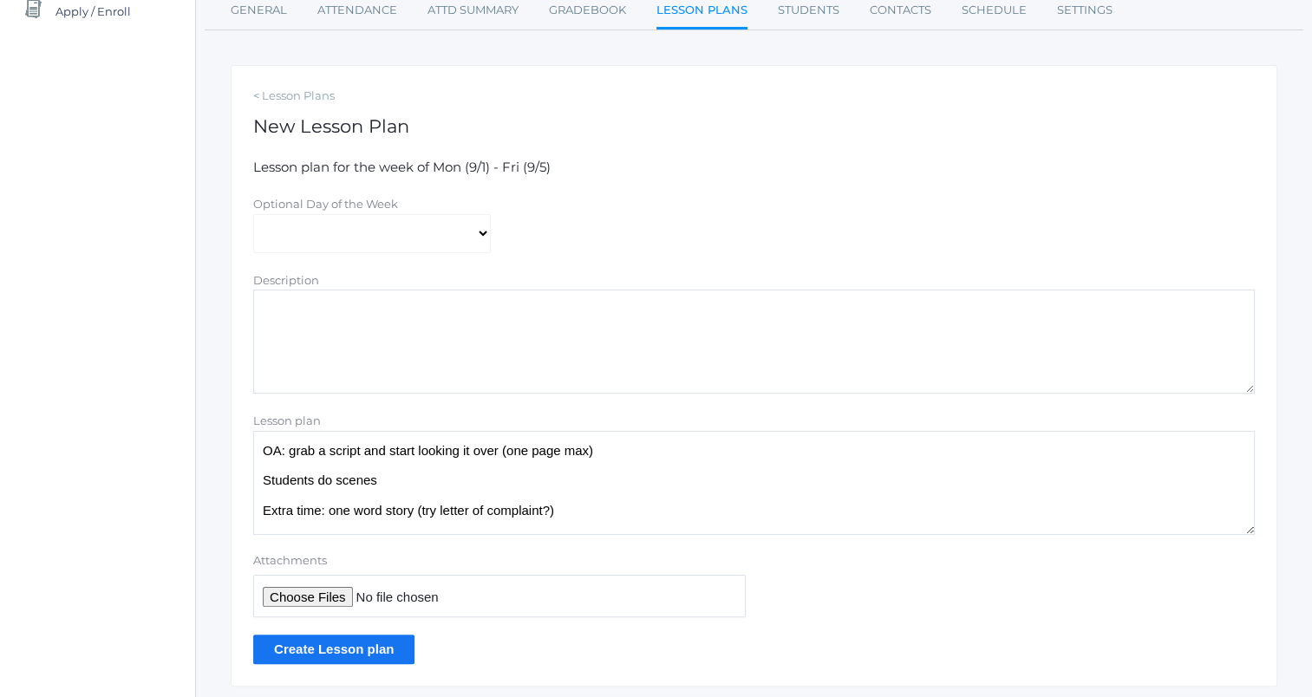
type textarea "OA: grab a script and start looking it over (one page max) Students do scenes E…"
click at [378, 649] on input "Create Lesson plan" at bounding box center [333, 649] width 161 height 29
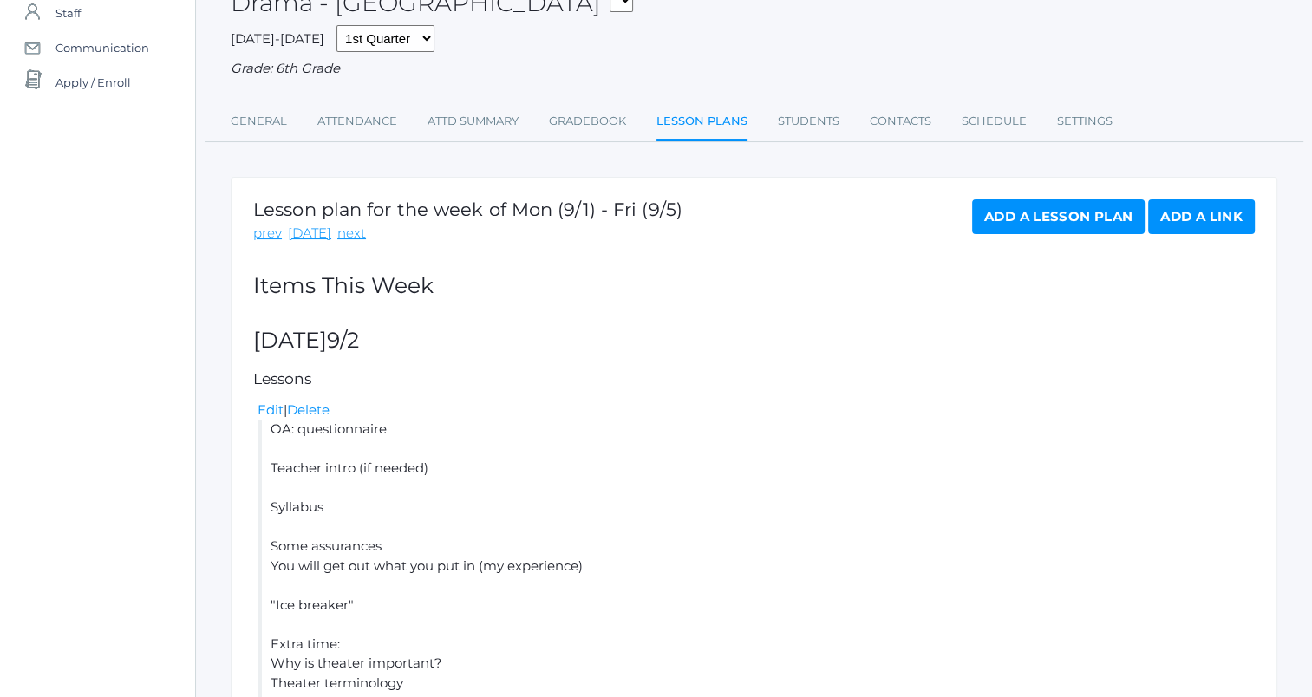
scroll to position [156, 0]
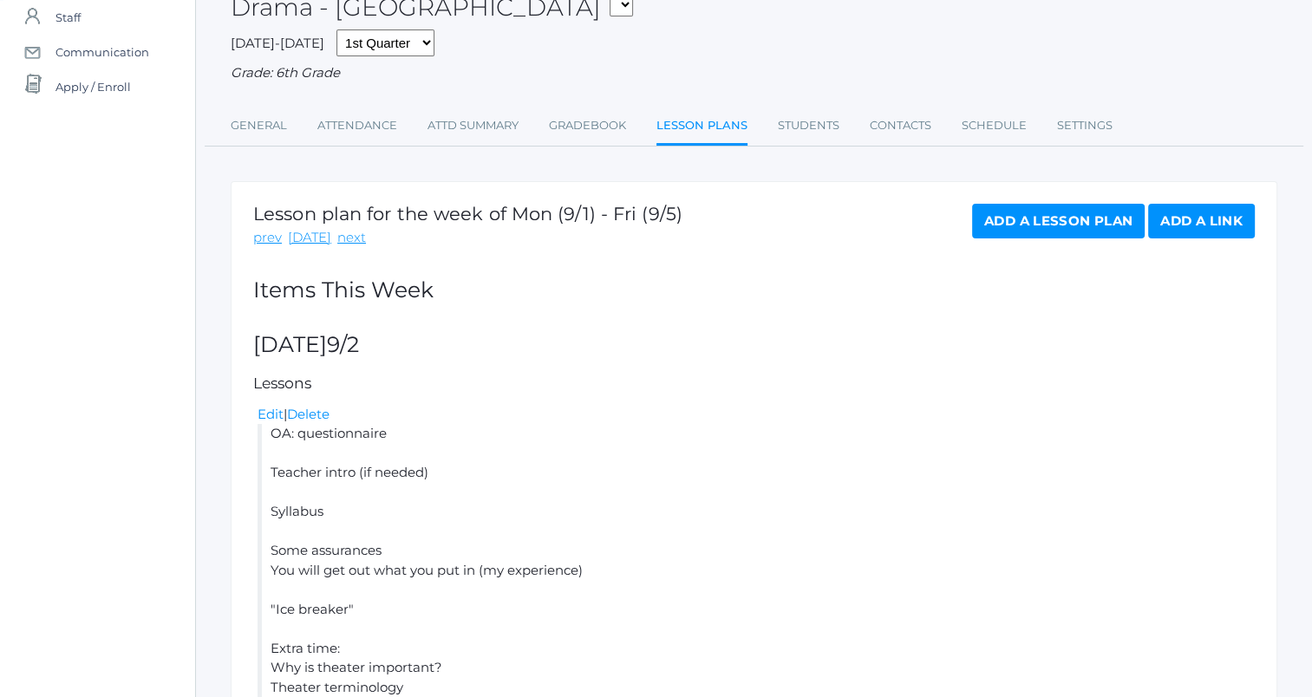
click at [1011, 226] on link "Add a Lesson Plan" at bounding box center [1058, 221] width 173 height 35
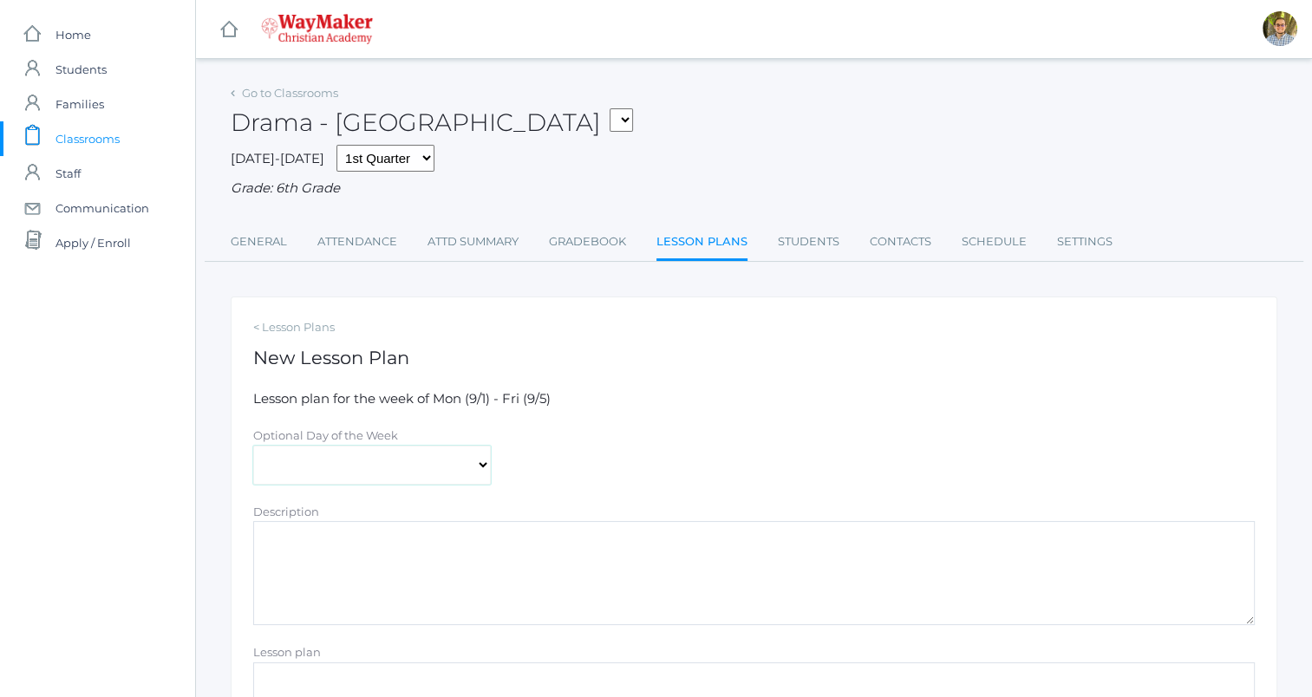
click at [376, 457] on select "Monday Tuesday Wednesday Thursday Friday" at bounding box center [372, 465] width 238 height 39
select select "2025-09-05"
click at [253, 446] on select "Monday Tuesday Wednesday Thursday Friday" at bounding box center [372, 465] width 238 height 39
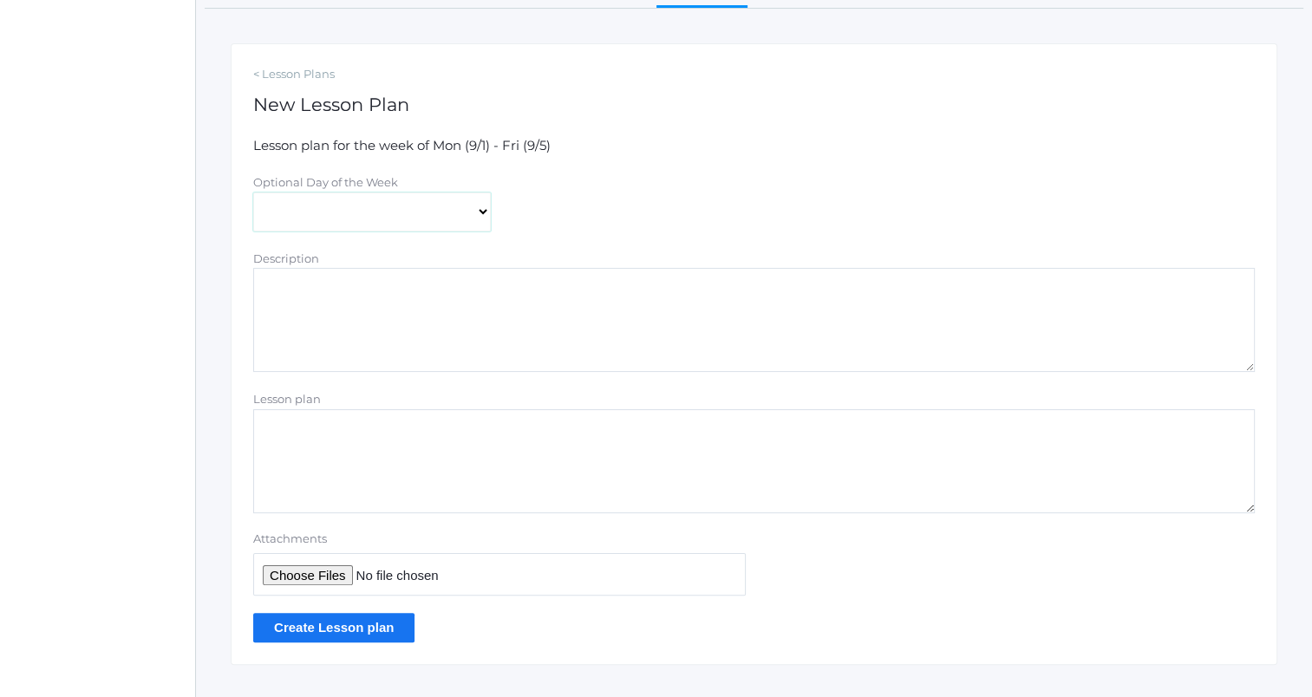
scroll to position [283, 0]
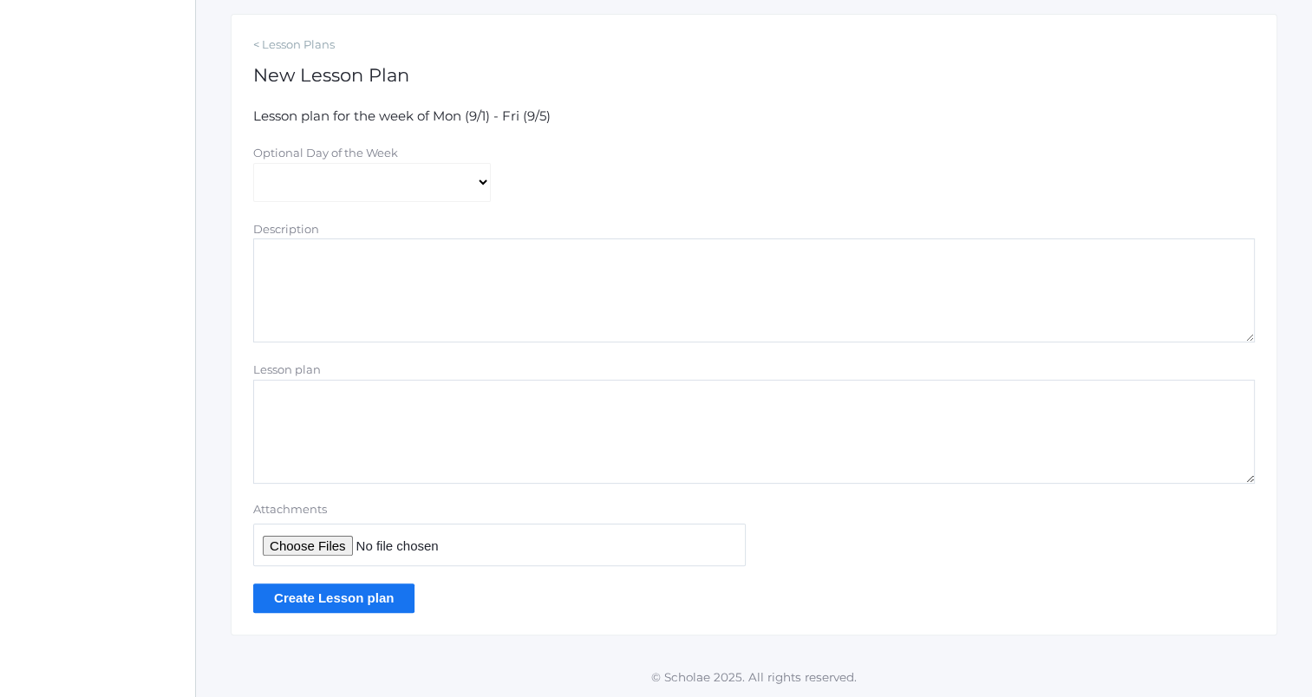
click at [555, 428] on textarea "Lesson plan" at bounding box center [754, 432] width 1002 height 104
type textarea "I"
click at [845, 280] on textarea "Description" at bounding box center [754, 291] width 1002 height 104
type textarea "Improv as an art"
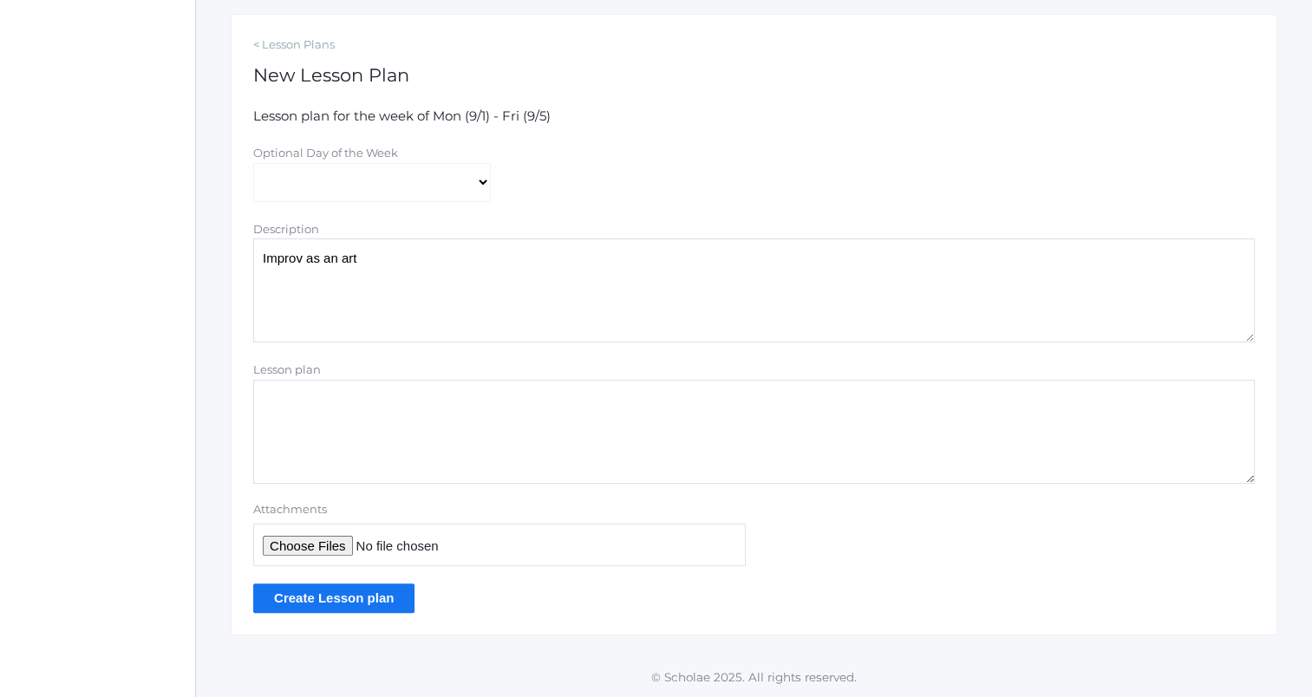
click at [767, 403] on textarea "Lesson plan" at bounding box center [754, 432] width 1002 height 104
type textarea "I"
type textarea "f"
type textarea "F"
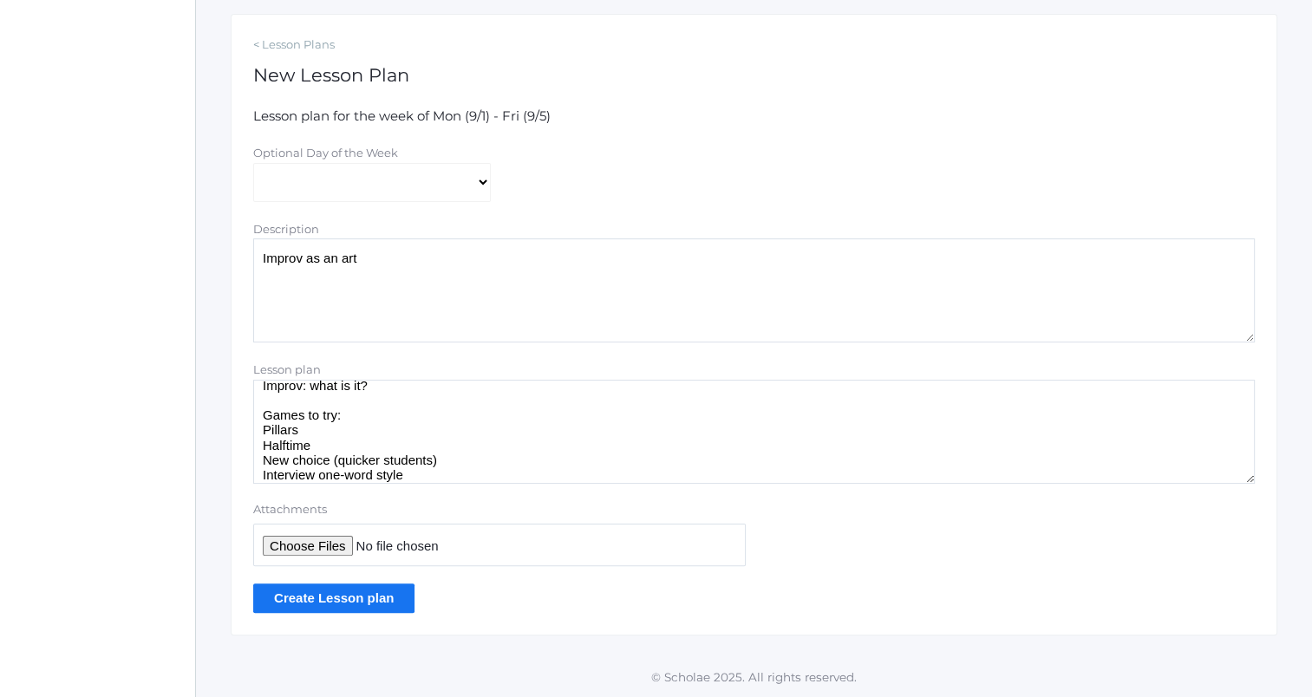
type textarea "Improv: what is it? Games to try: Pillars Halftime New choice (quicker students…"
click at [398, 603] on input "Create Lesson plan" at bounding box center [333, 598] width 161 height 29
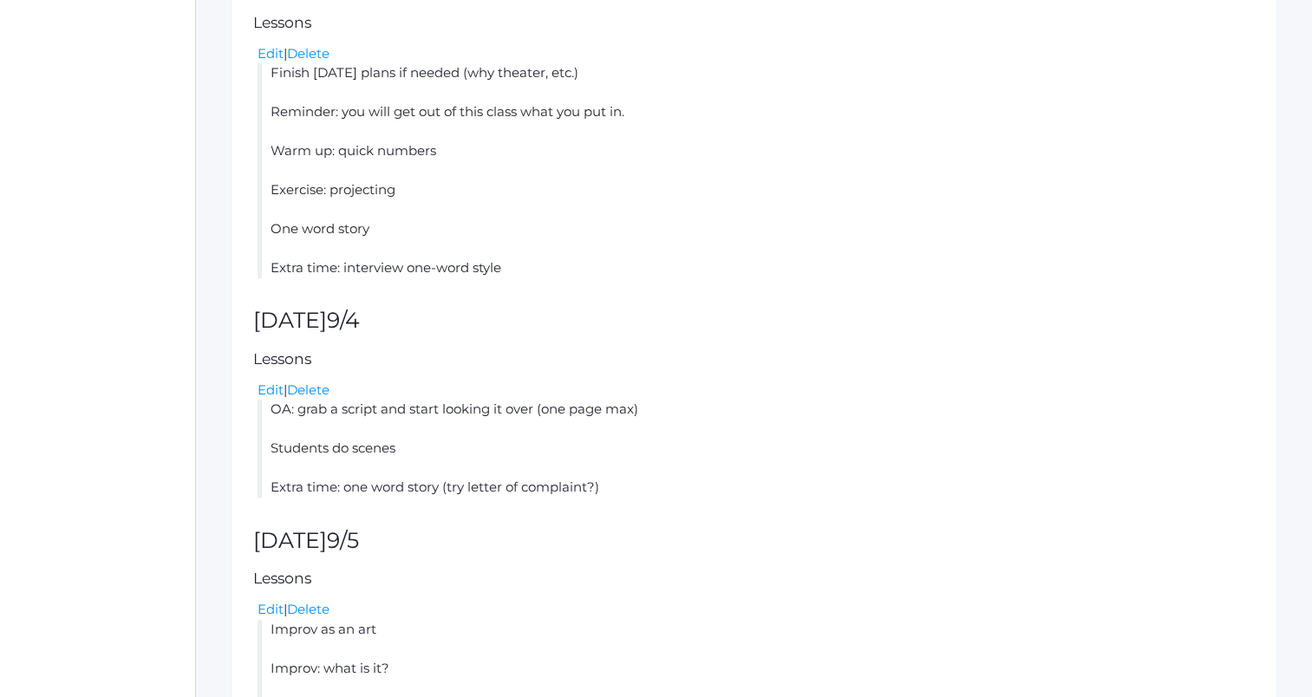
scroll to position [1128, 0]
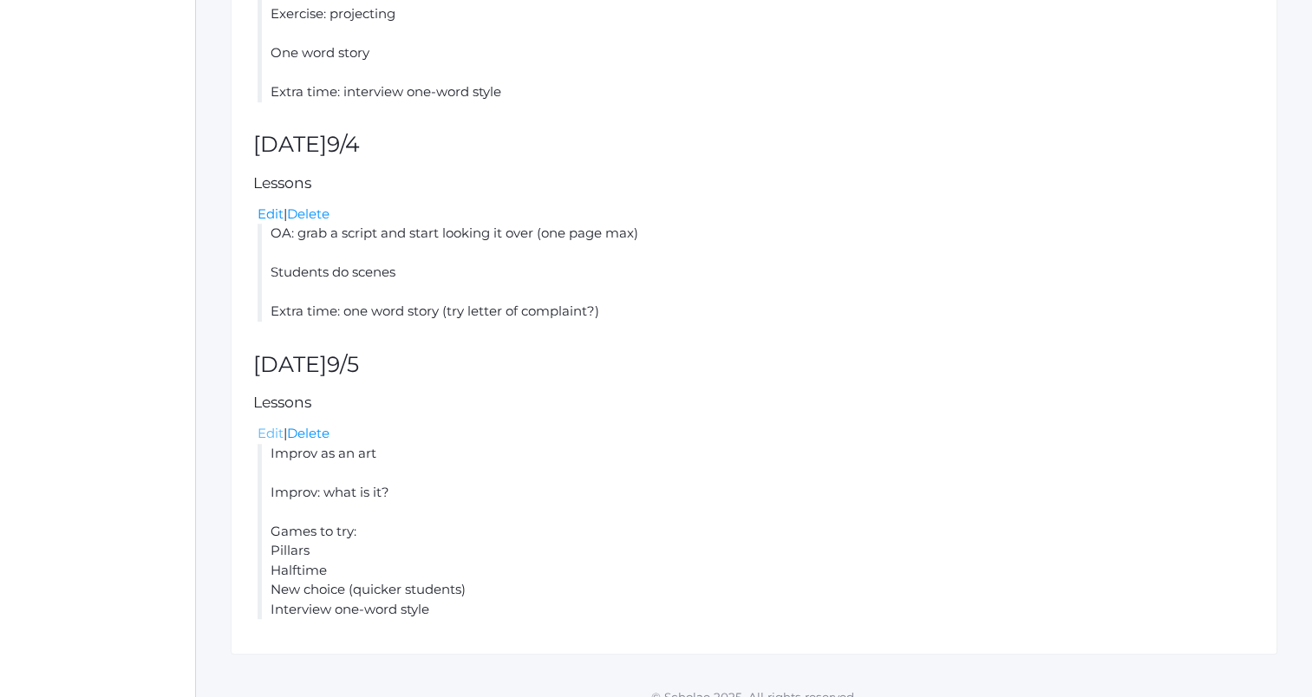
click at [265, 437] on link "Edit" at bounding box center [271, 433] width 26 height 16
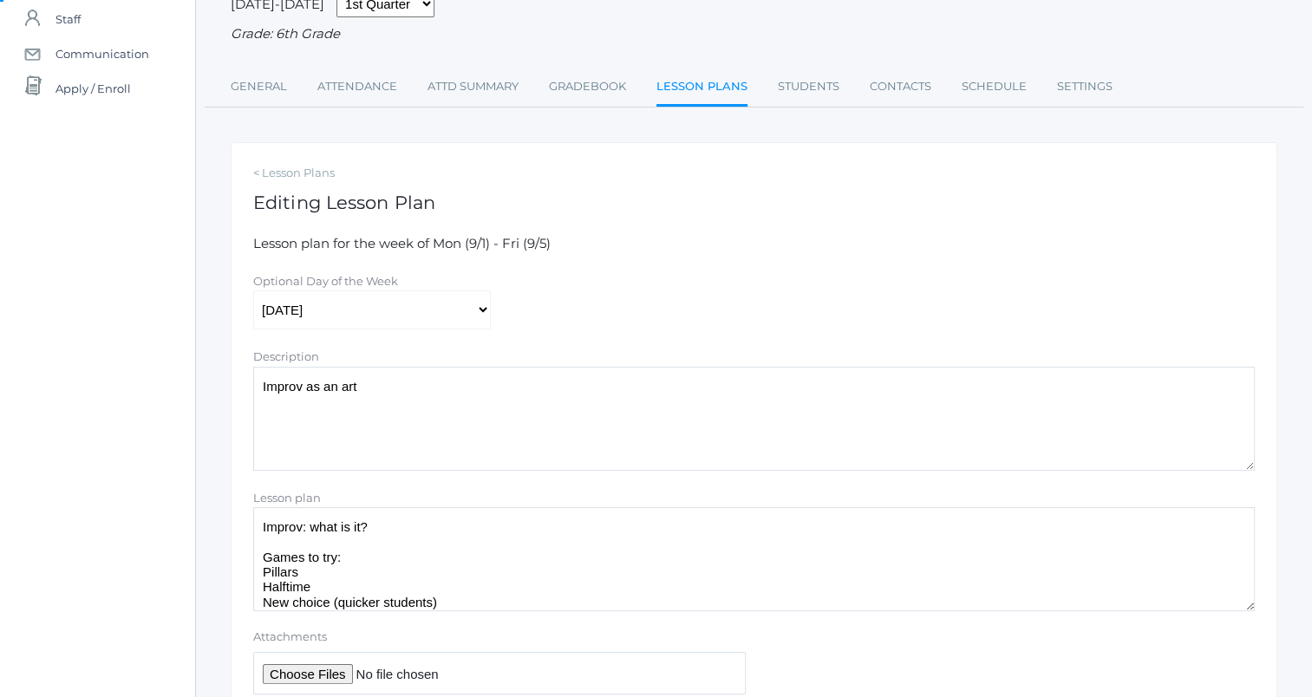
scroll to position [283, 0]
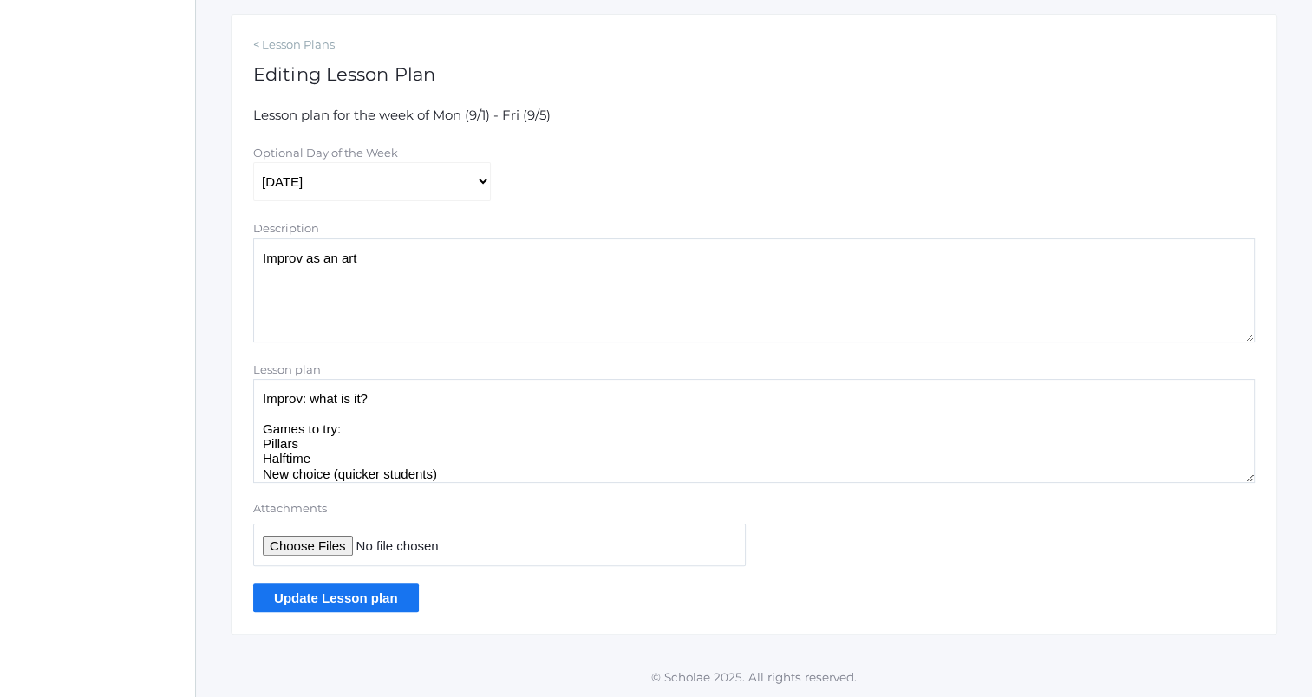
drag, startPoint x: 442, startPoint y: 399, endPoint x: 494, endPoint y: 376, distance: 56.3
click at [448, 396] on textarea "Improv: what is it? Games to try: Pillars Halftime New choice (quicker students…" at bounding box center [754, 431] width 1002 height 104
type textarea "Improv: what is it? Yes, and... Share the scene Games to try: Pillars Halftime …"
click at [357, 601] on input "Update Lesson plan" at bounding box center [336, 598] width 166 height 29
